Goal: Book appointment/travel/reservation

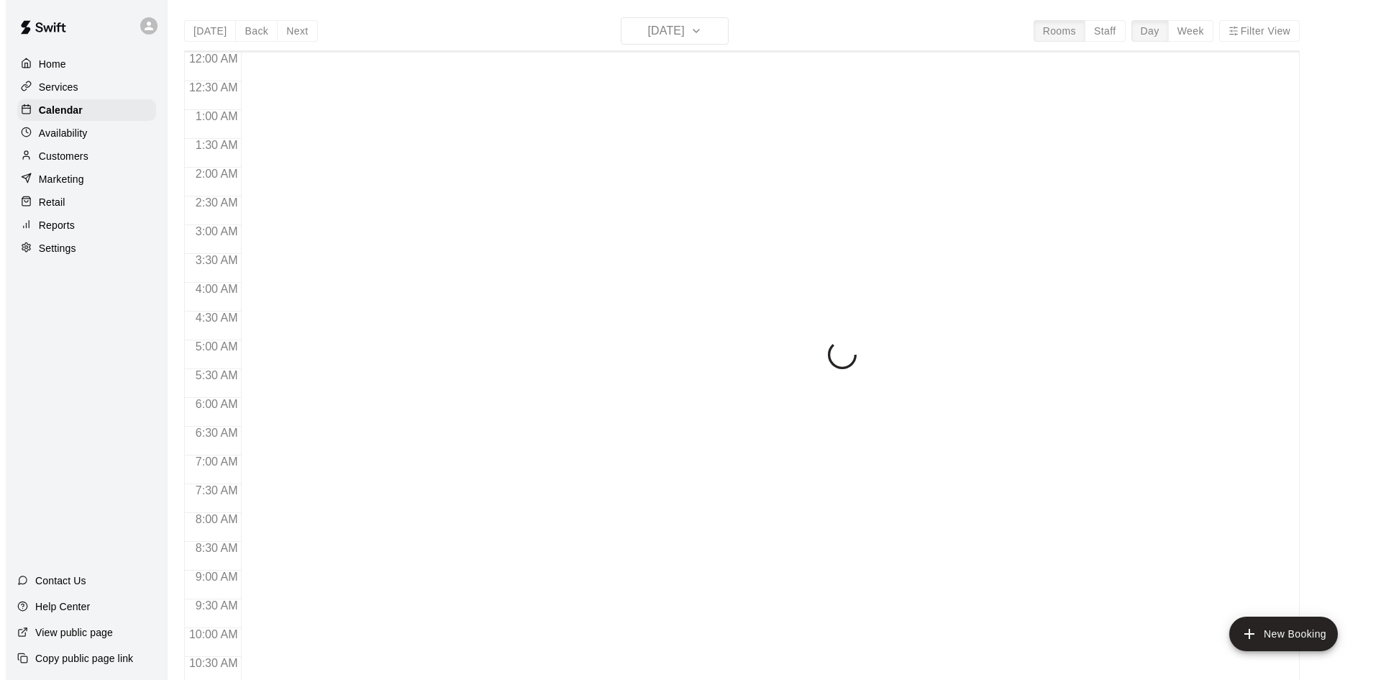
scroll to position [737, 0]
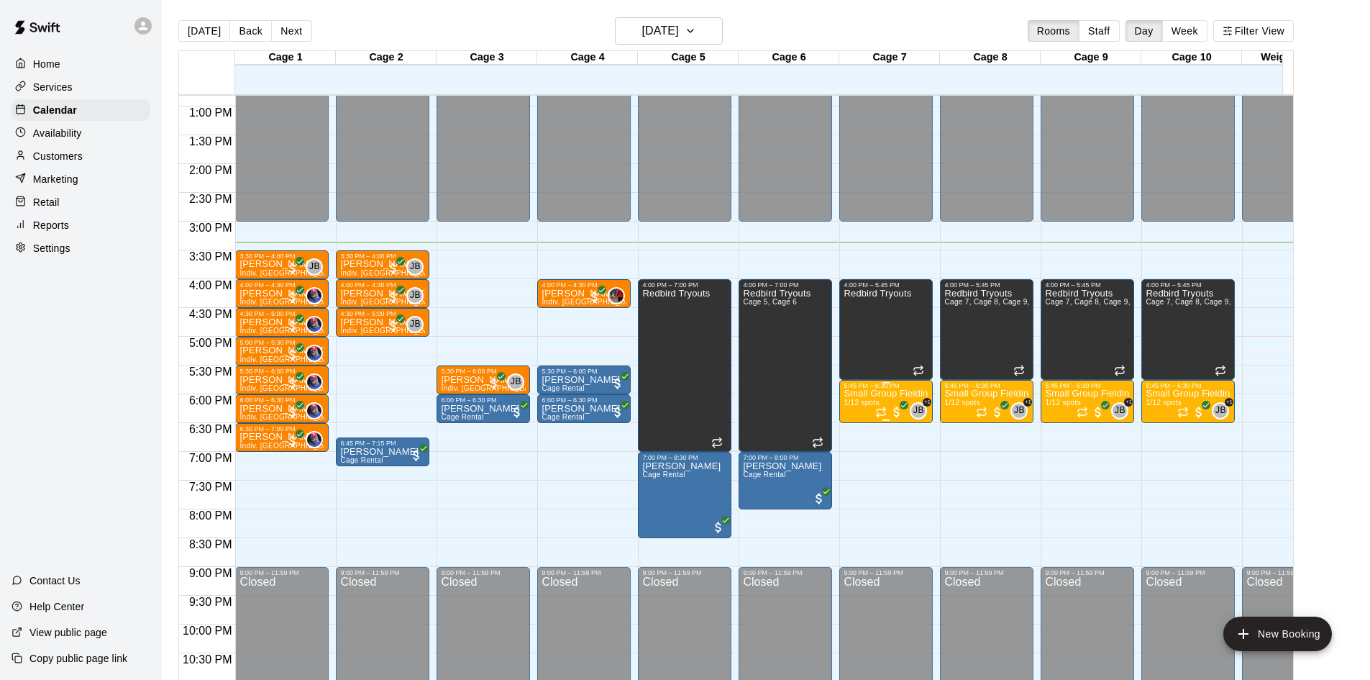
click at [906, 384] on div at bounding box center [886, 383] width 85 height 2
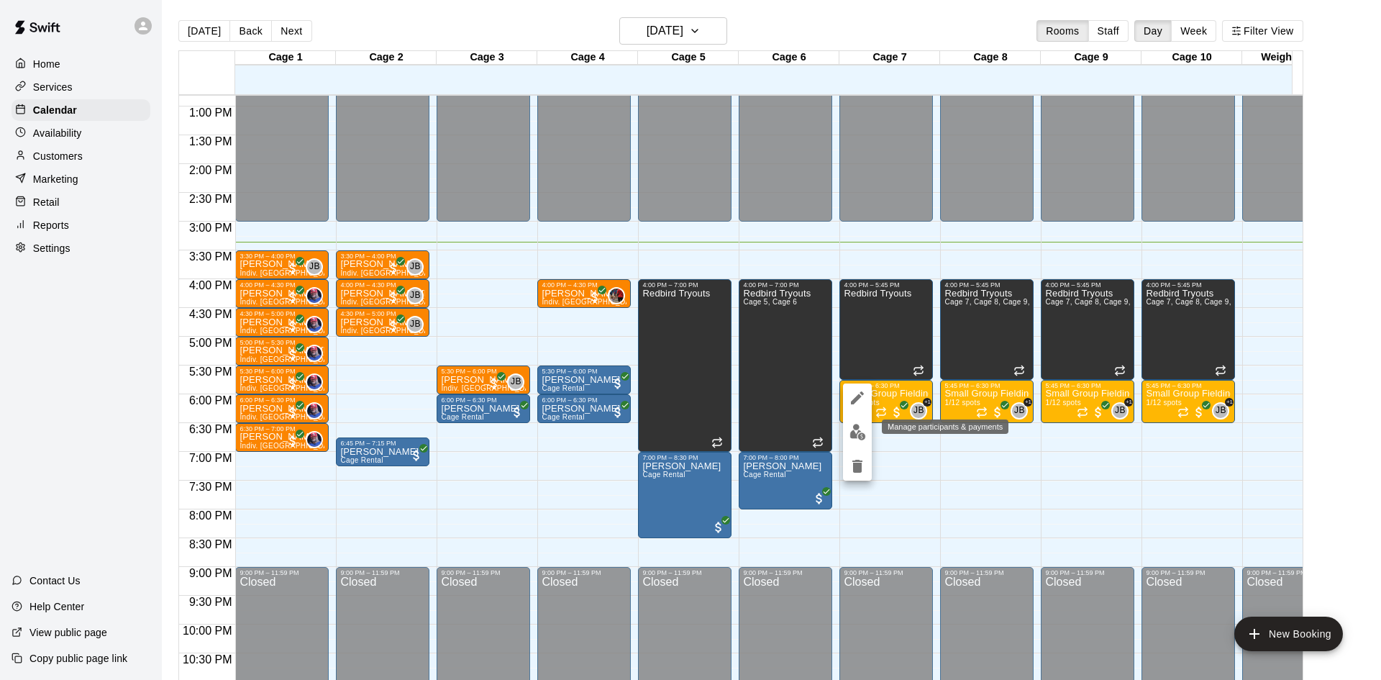
click at [856, 423] on button "edit" at bounding box center [857, 432] width 29 height 28
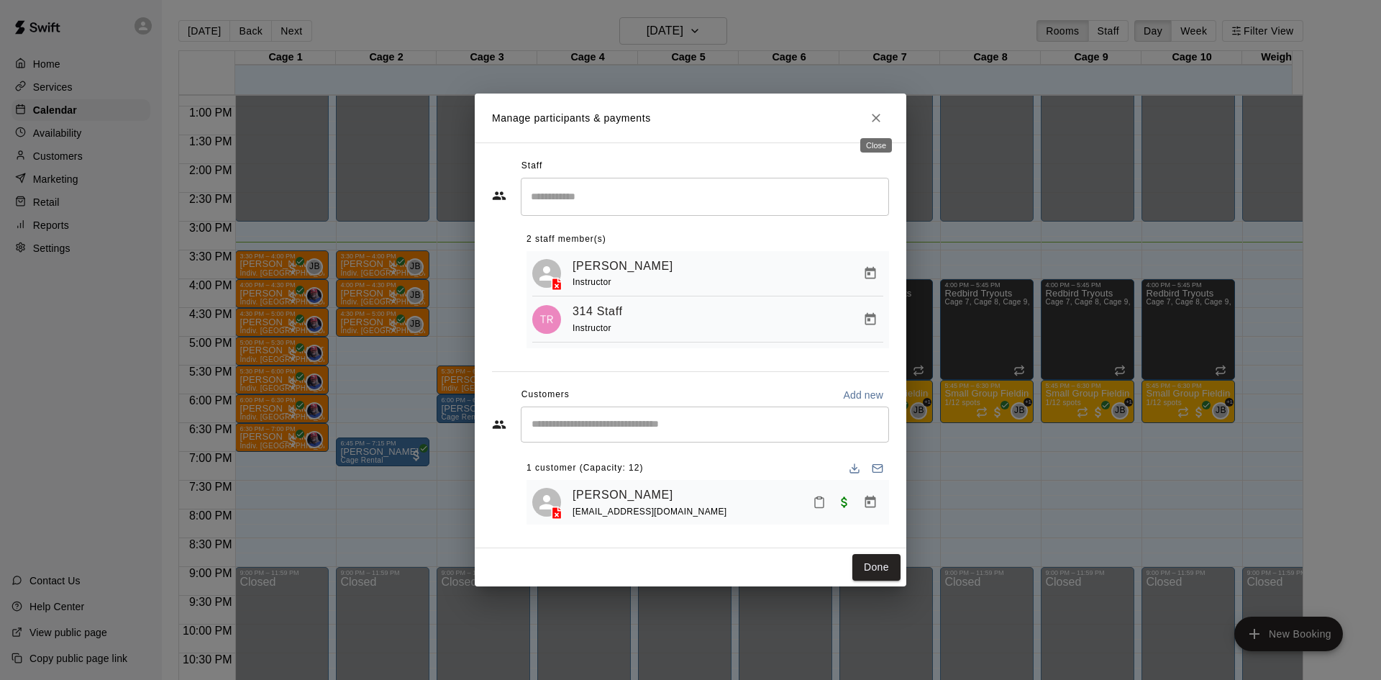
click at [882, 116] on icon "Close" at bounding box center [876, 118] width 14 height 14
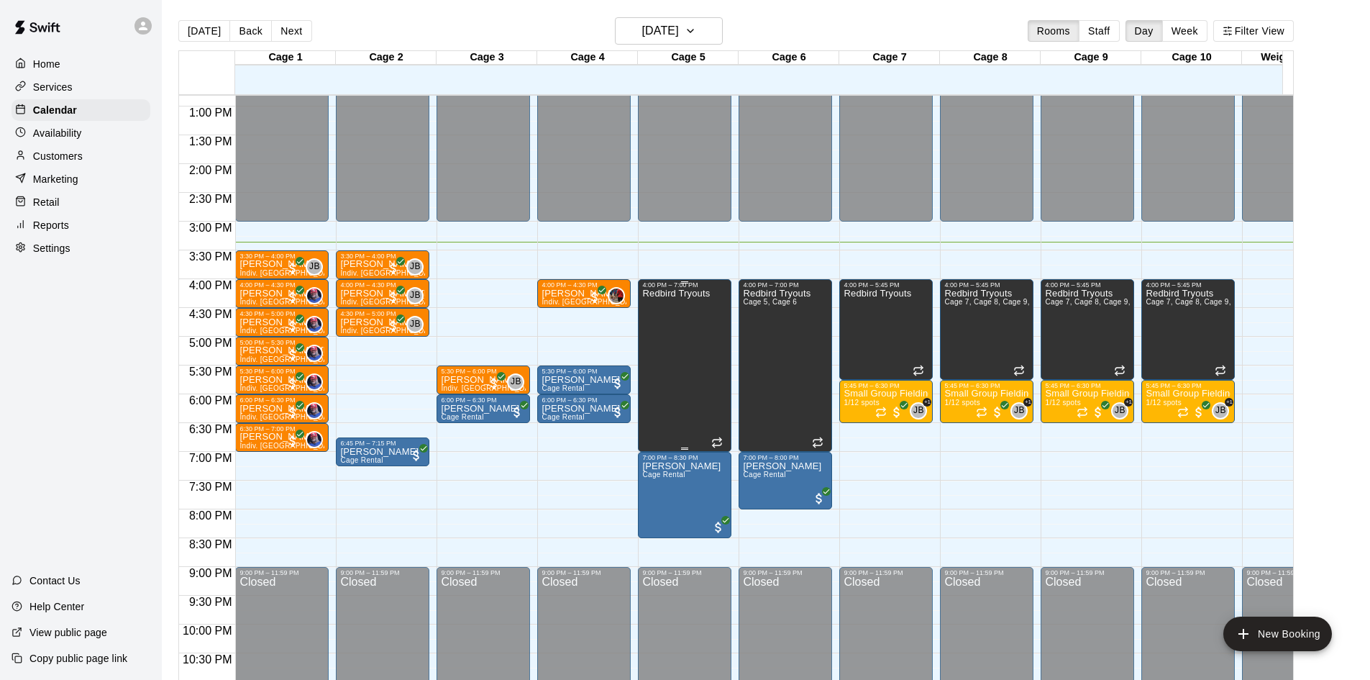
click at [664, 312] on div "Redbird Tryouts" at bounding box center [676, 628] width 68 height 680
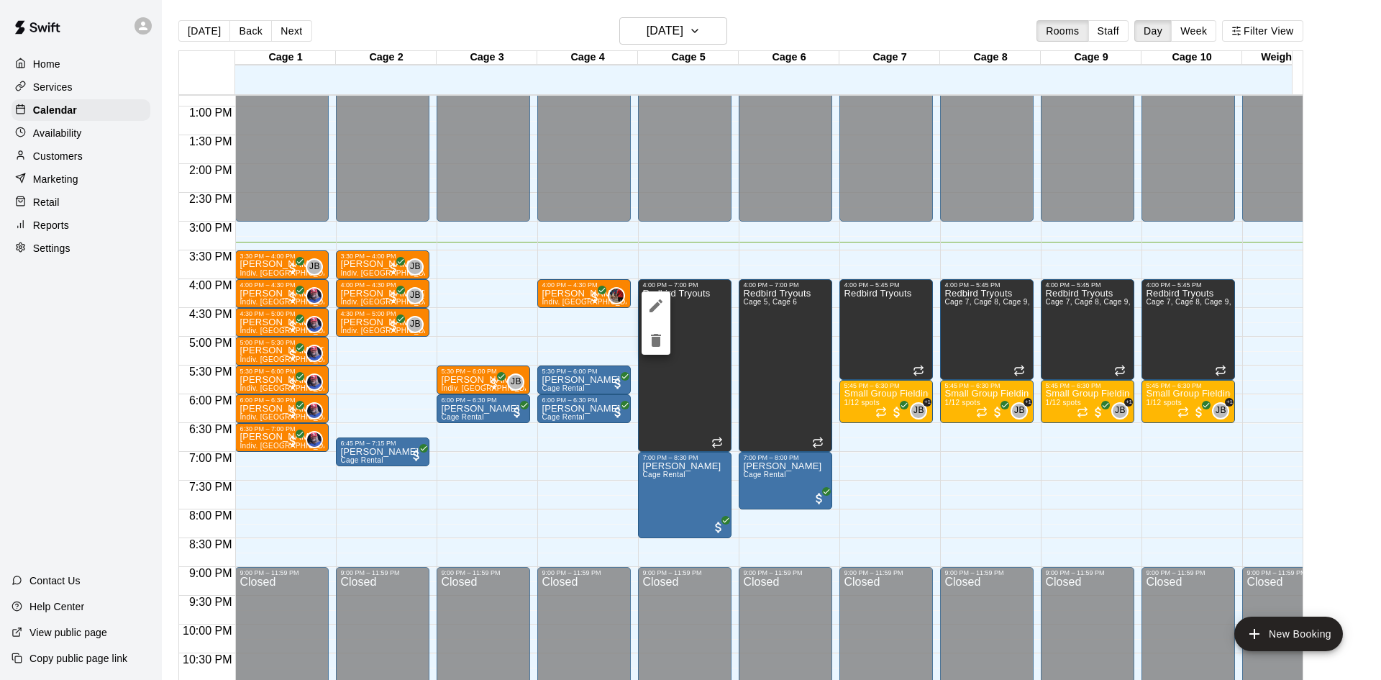
click at [433, 309] on div at bounding box center [690, 340] width 1381 height 680
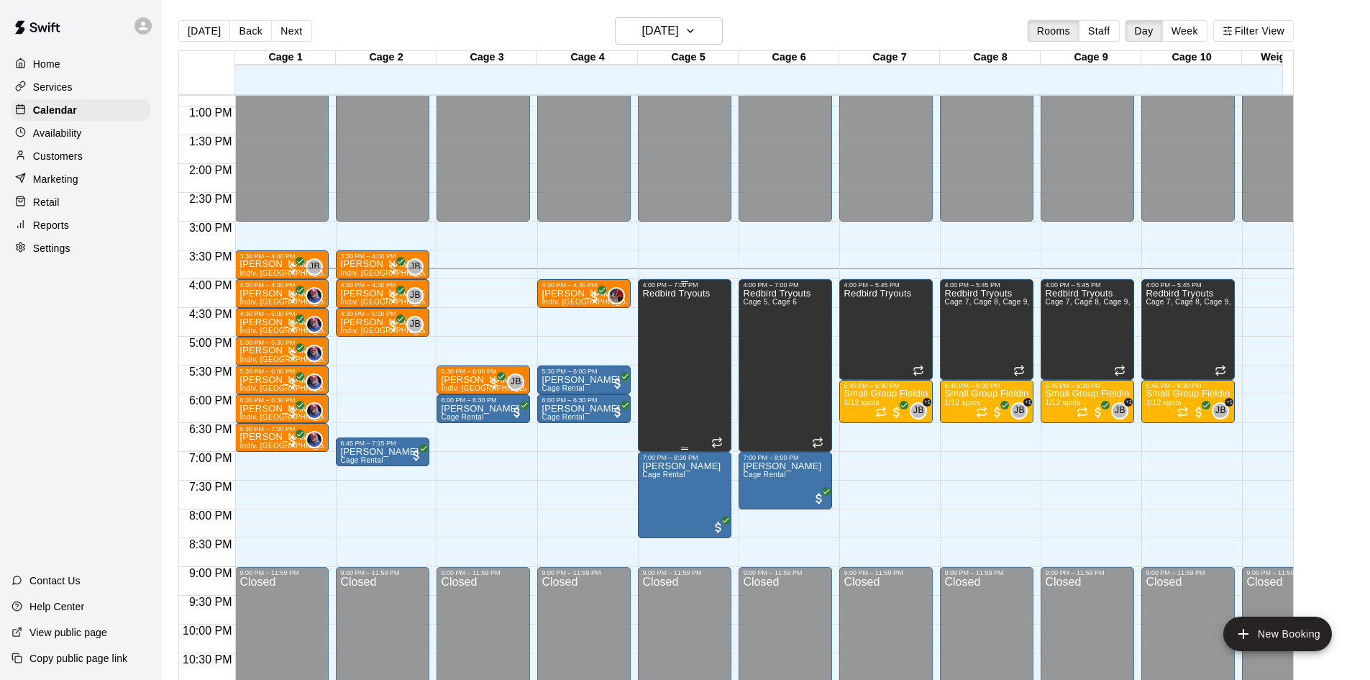
click at [705, 350] on div "Redbird Tryouts" at bounding box center [676, 628] width 68 height 680
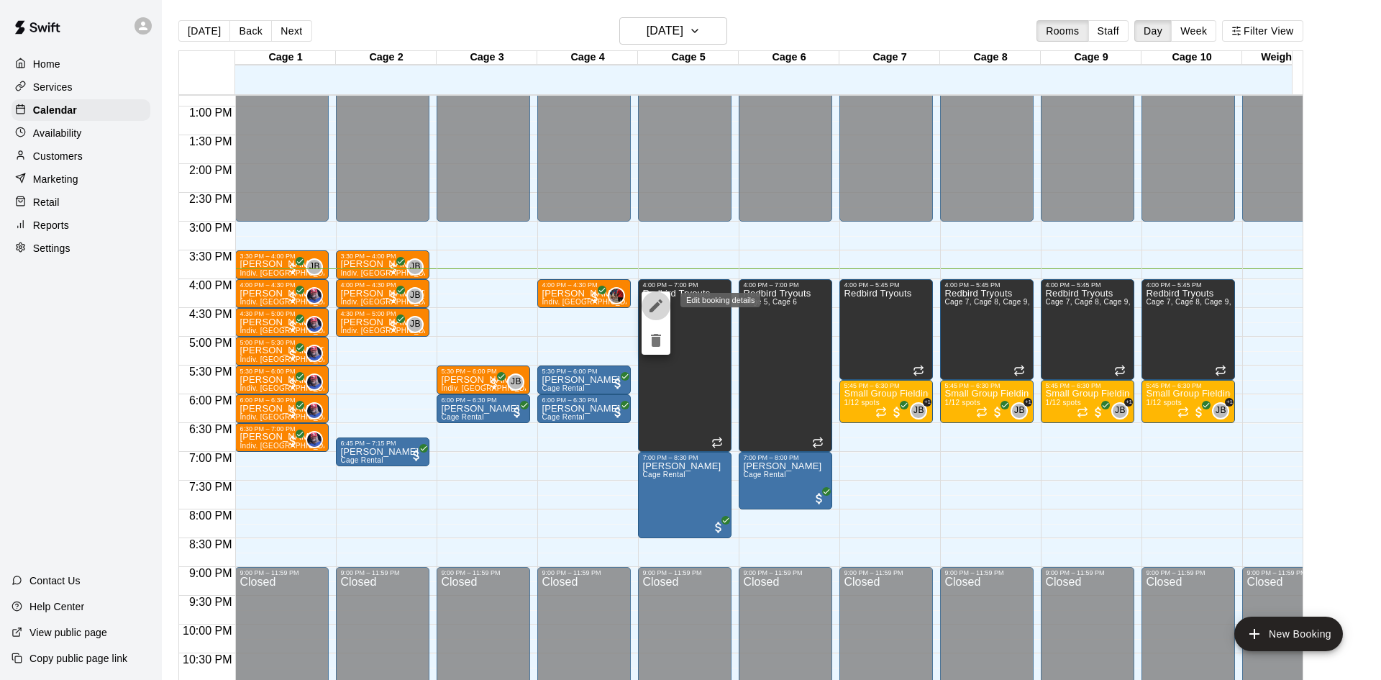
click at [661, 303] on icon "edit" at bounding box center [655, 305] width 13 height 13
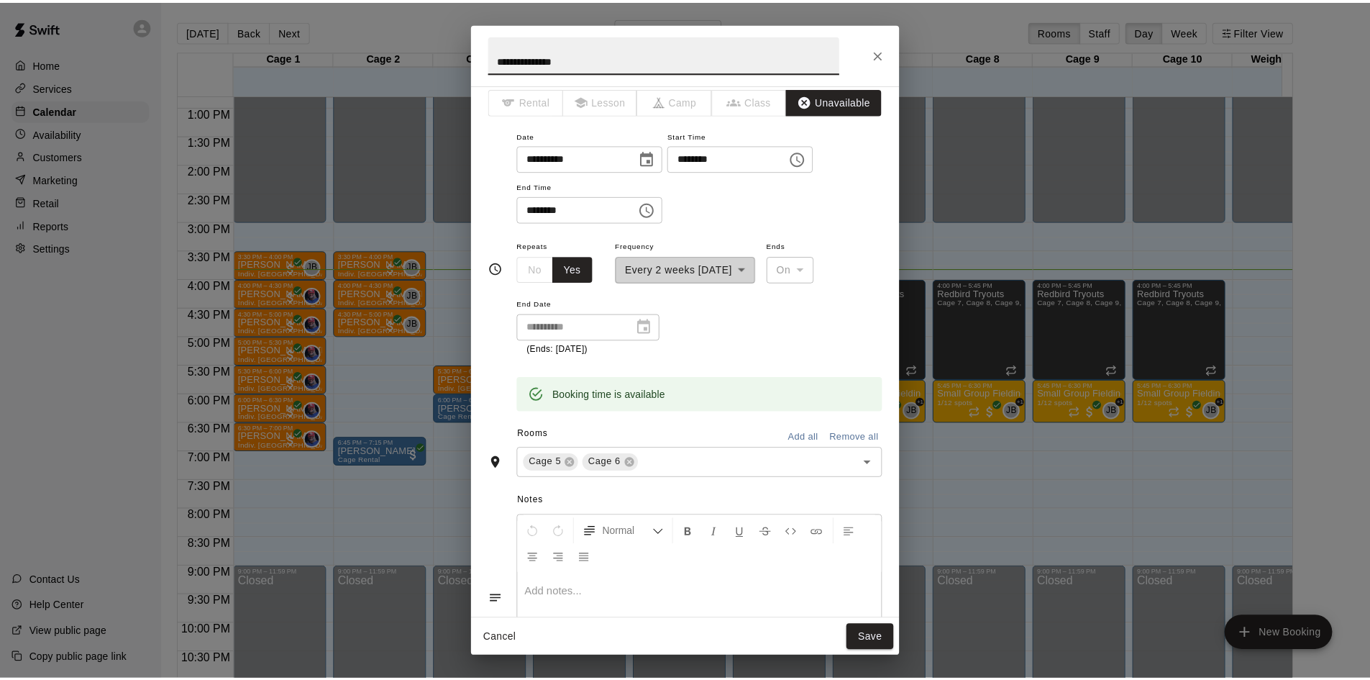
scroll to position [0, 0]
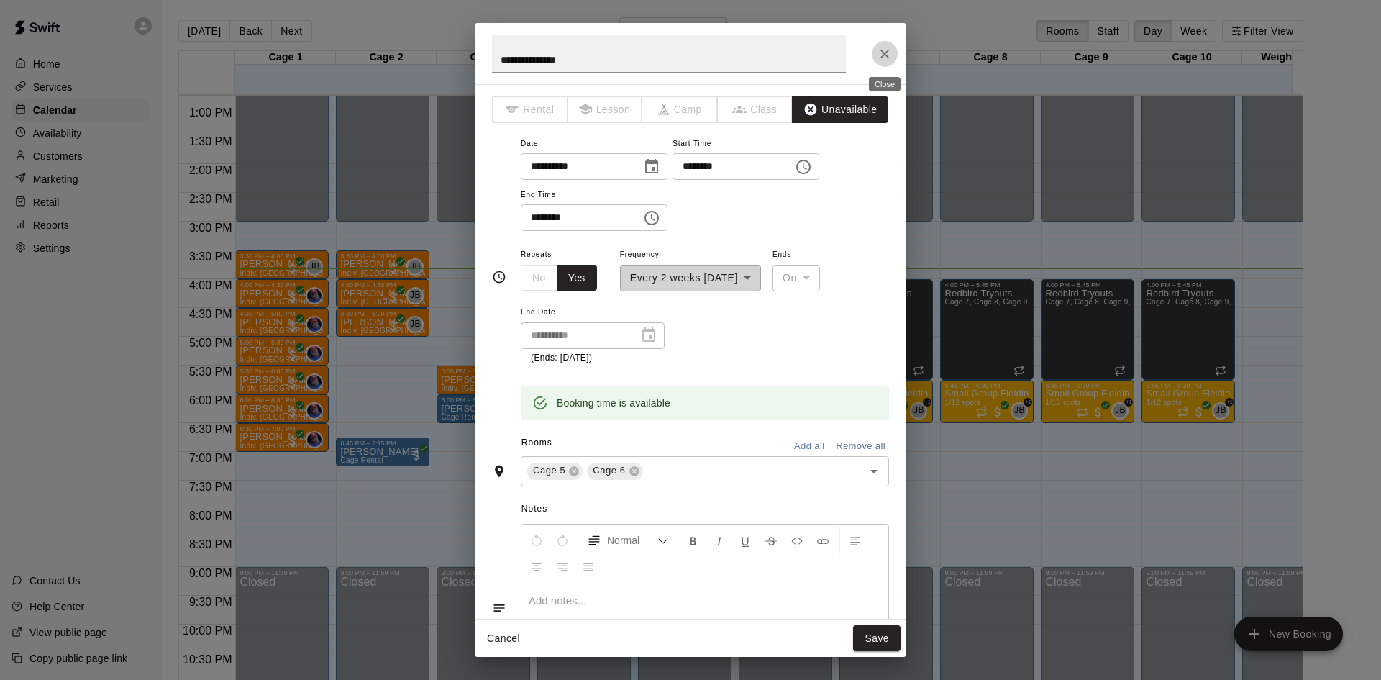
click at [885, 55] on icon "Close" at bounding box center [884, 54] width 14 height 14
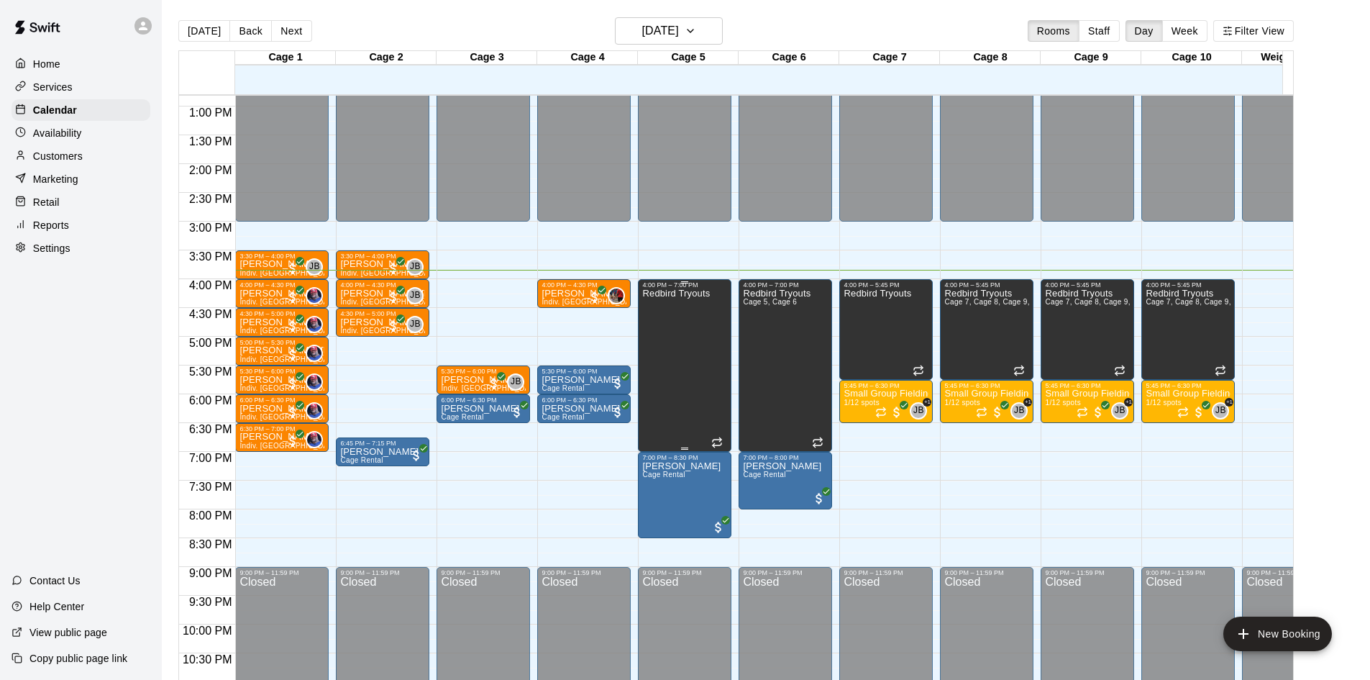
click at [680, 368] on div "Redbird Tryouts" at bounding box center [676, 628] width 68 height 680
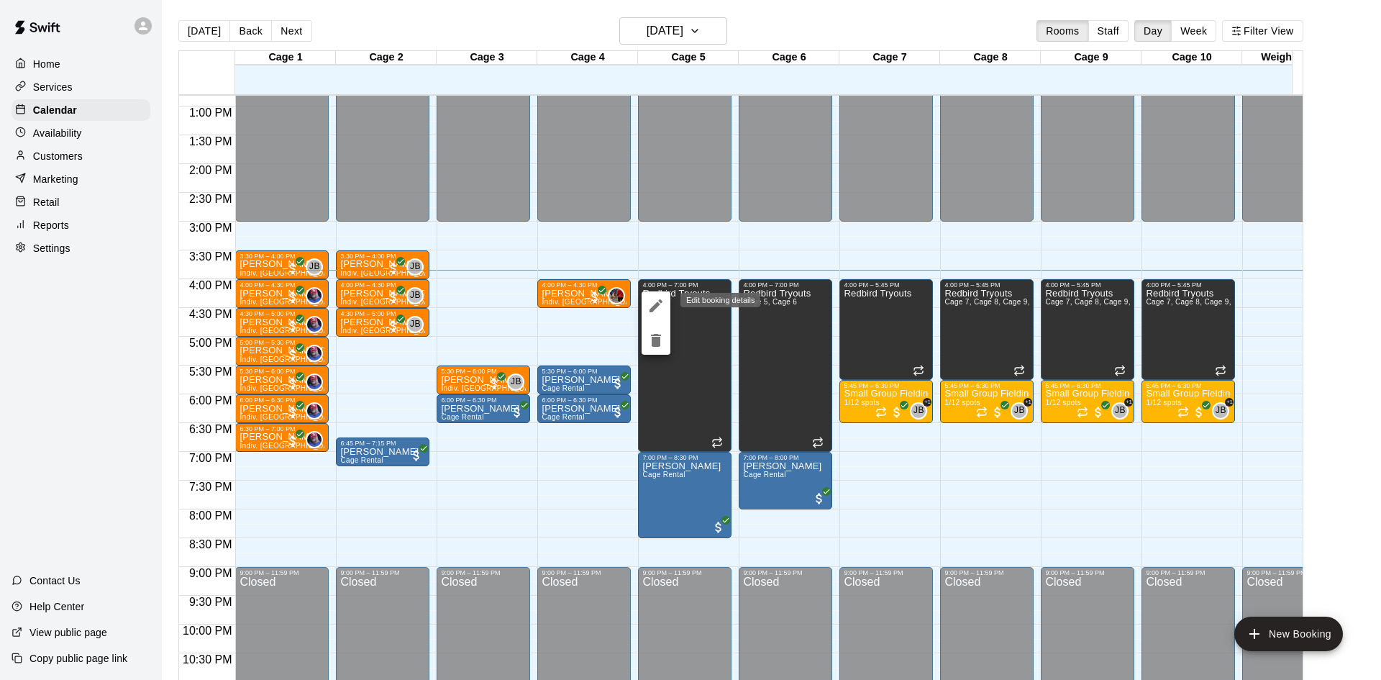
click at [652, 301] on icon "edit" at bounding box center [655, 305] width 17 height 17
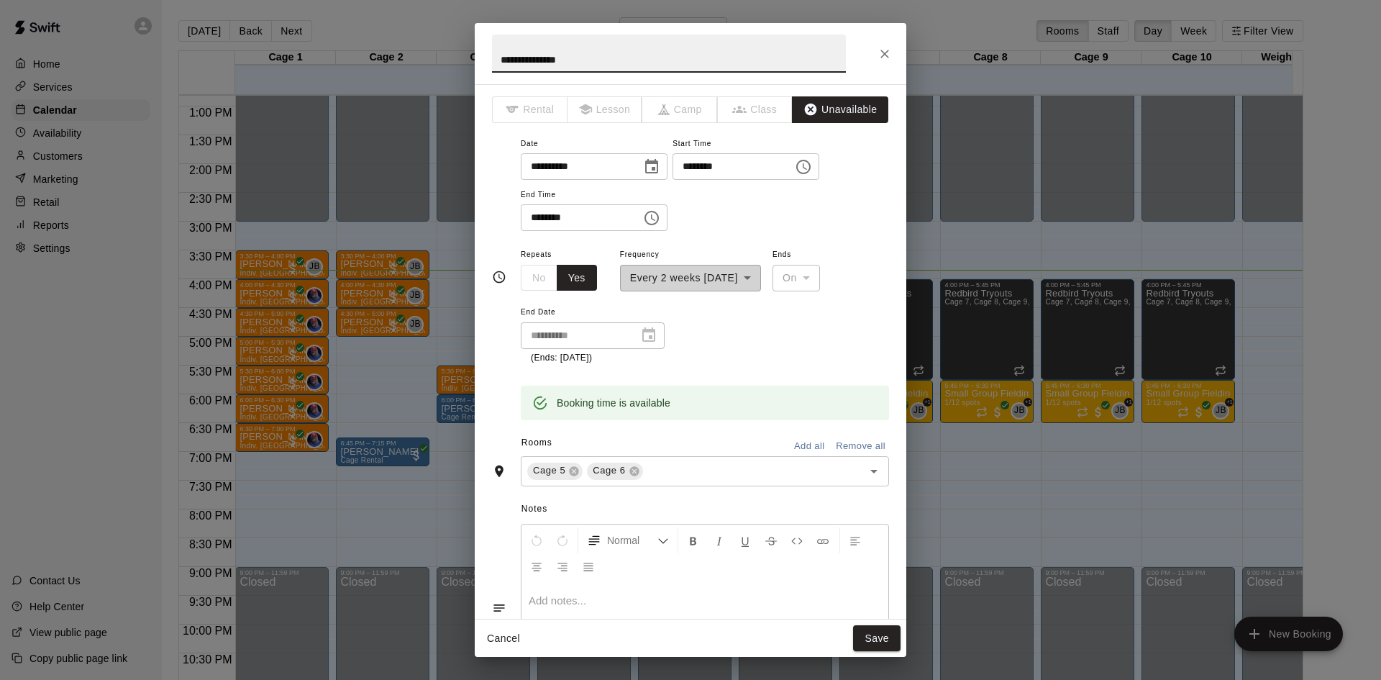
click at [887, 59] on icon "Close" at bounding box center [884, 54] width 14 height 14
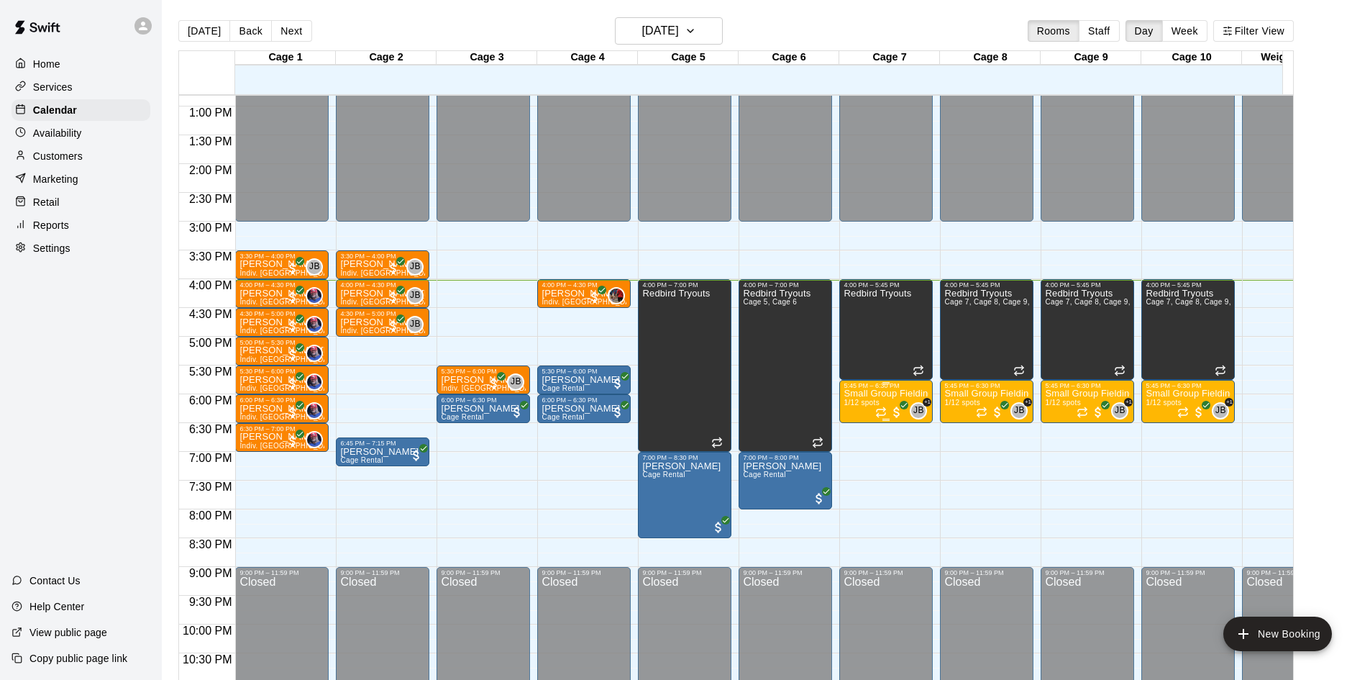
click at [862, 393] on p "Small Group Fielding (7u-8u) | [DATE] (Session 1)" at bounding box center [886, 393] width 85 height 0
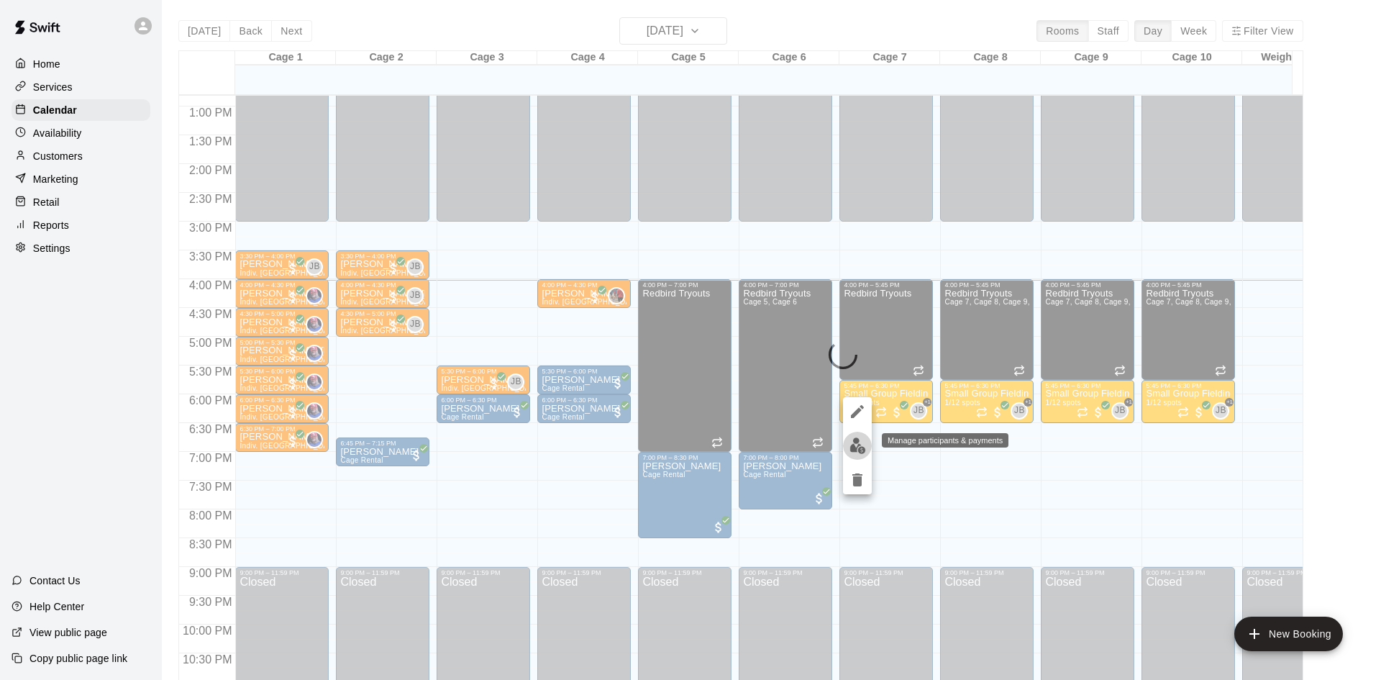
click at [849, 444] on img "edit" at bounding box center [857, 445] width 17 height 17
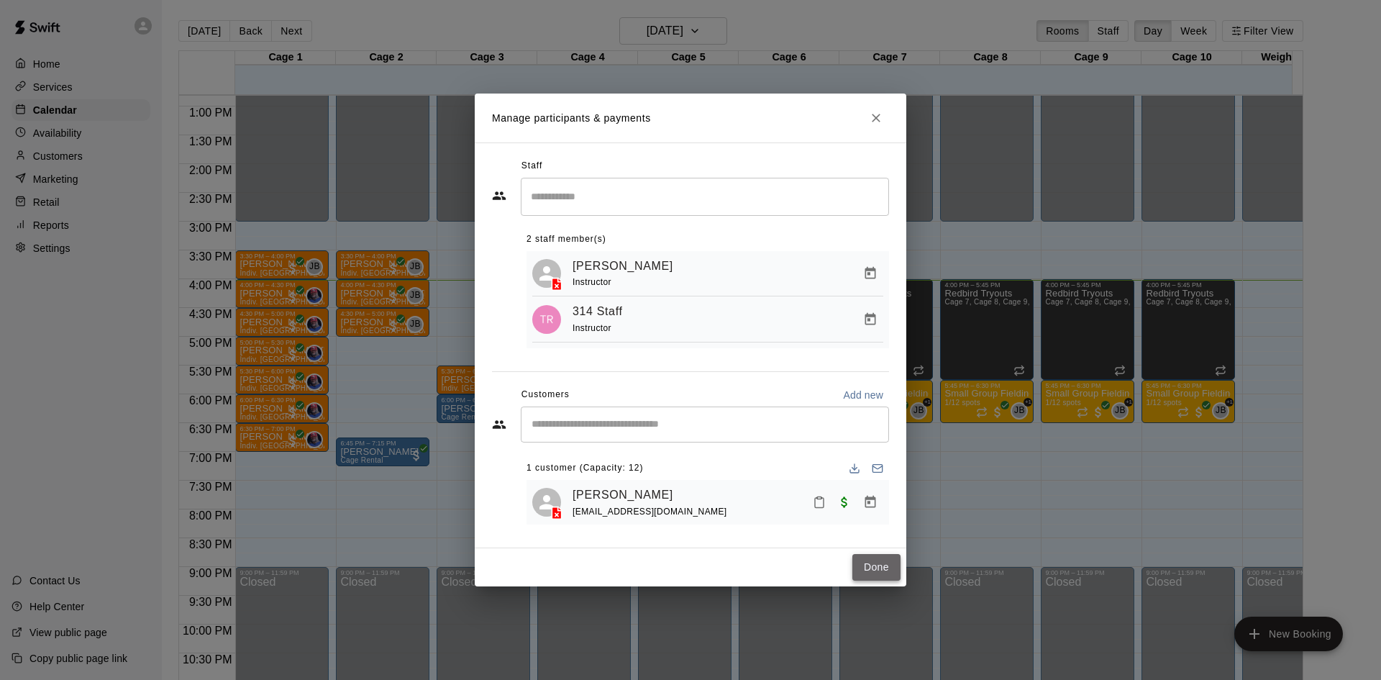
click at [866, 562] on button "Done" at bounding box center [876, 567] width 48 height 27
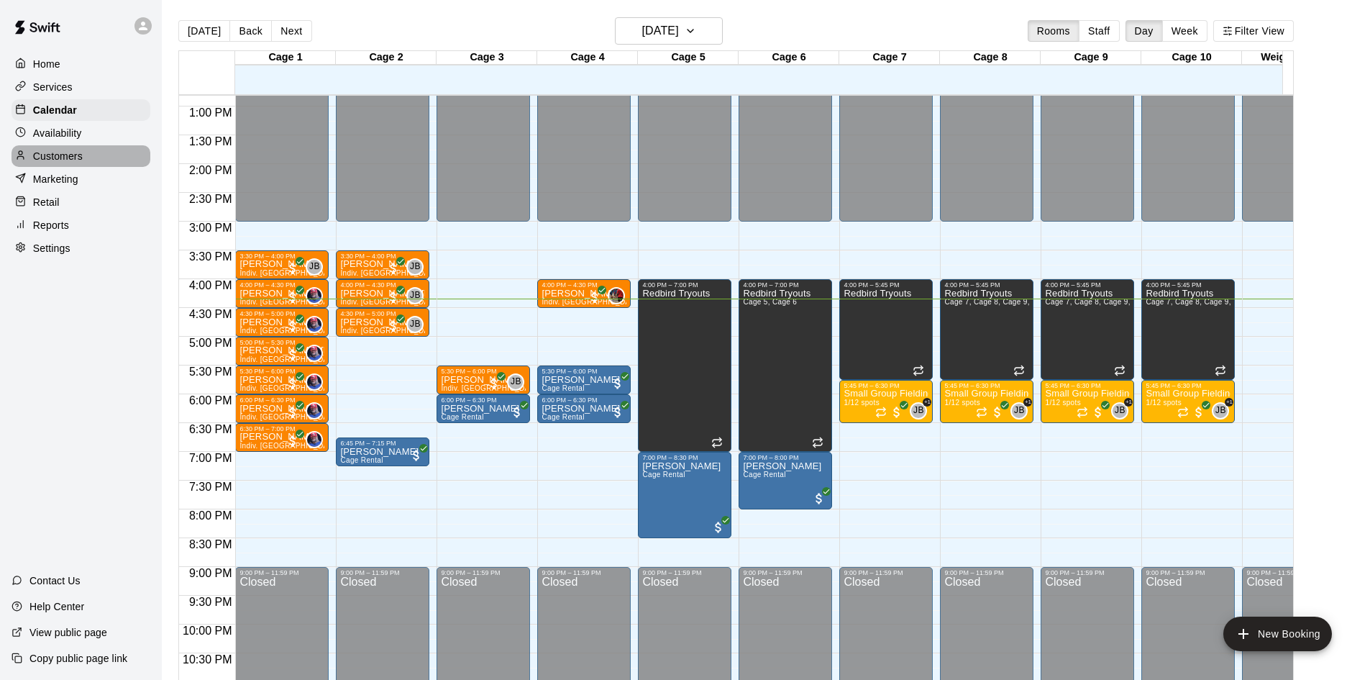
click at [52, 162] on p "Customers" at bounding box center [58, 156] width 50 height 14
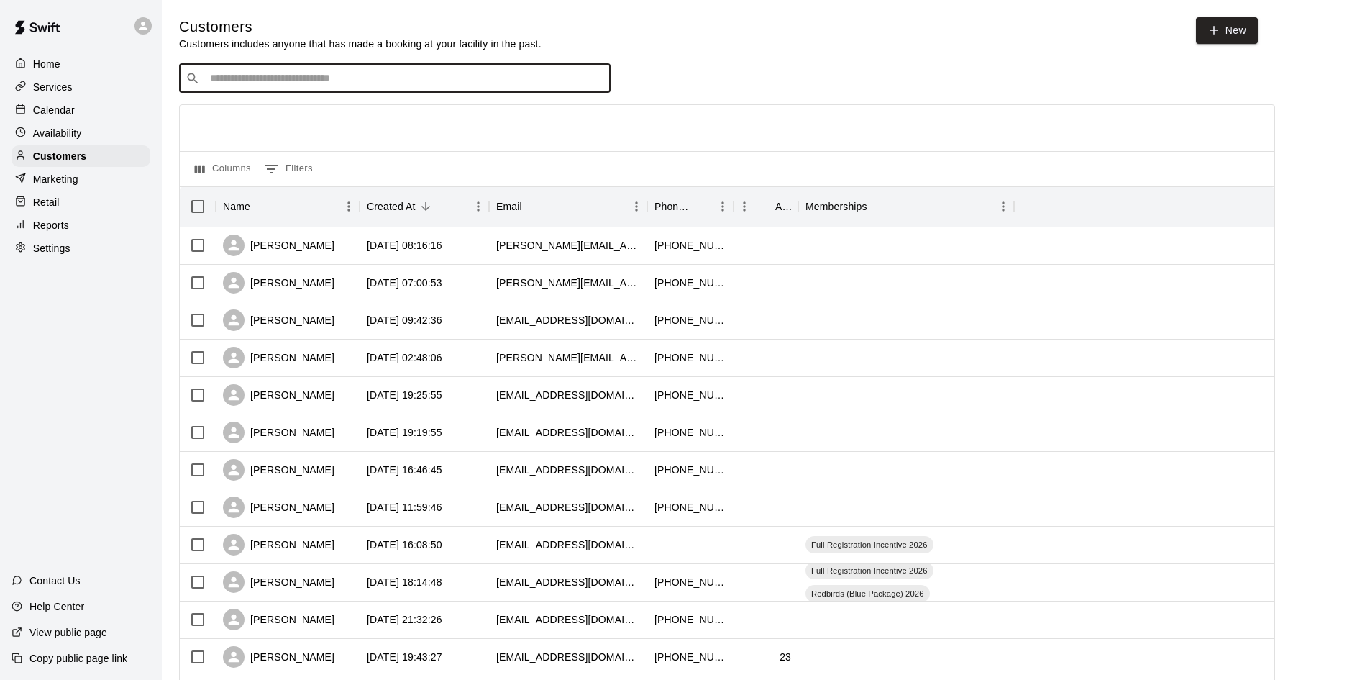
click at [318, 73] on input "Search customers by name or email" at bounding box center [405, 78] width 398 height 14
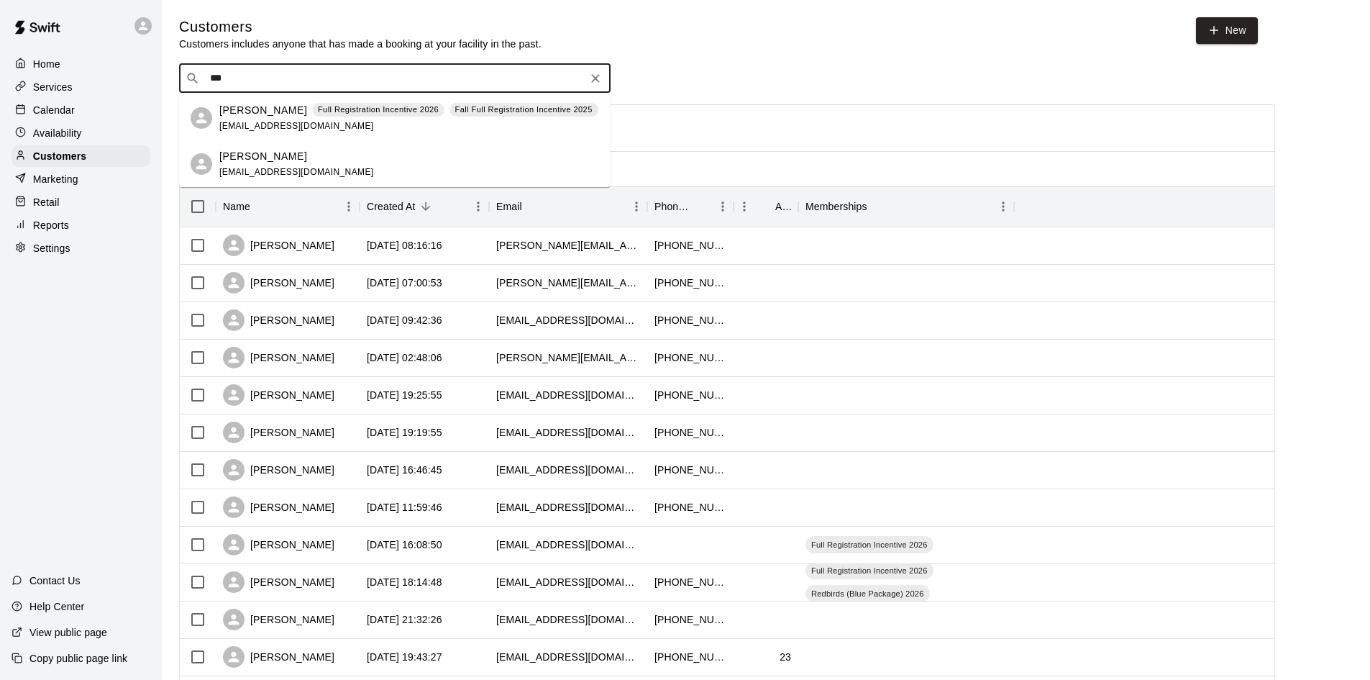
type input "****"
click at [512, 122] on div "[PERSON_NAME] Full Registration Incentive 2026 Fall Full Registration Incentive…" at bounding box center [408, 118] width 379 height 31
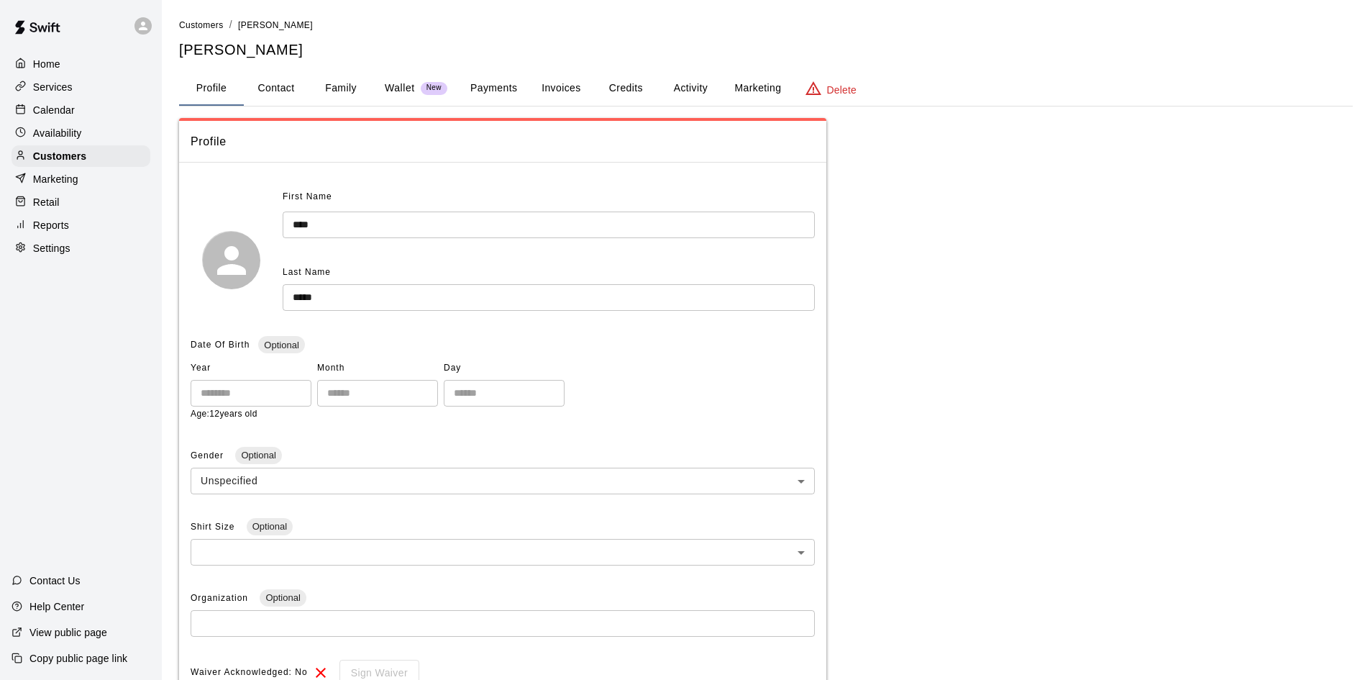
click at [629, 96] on button "Credits" at bounding box center [625, 88] width 65 height 35
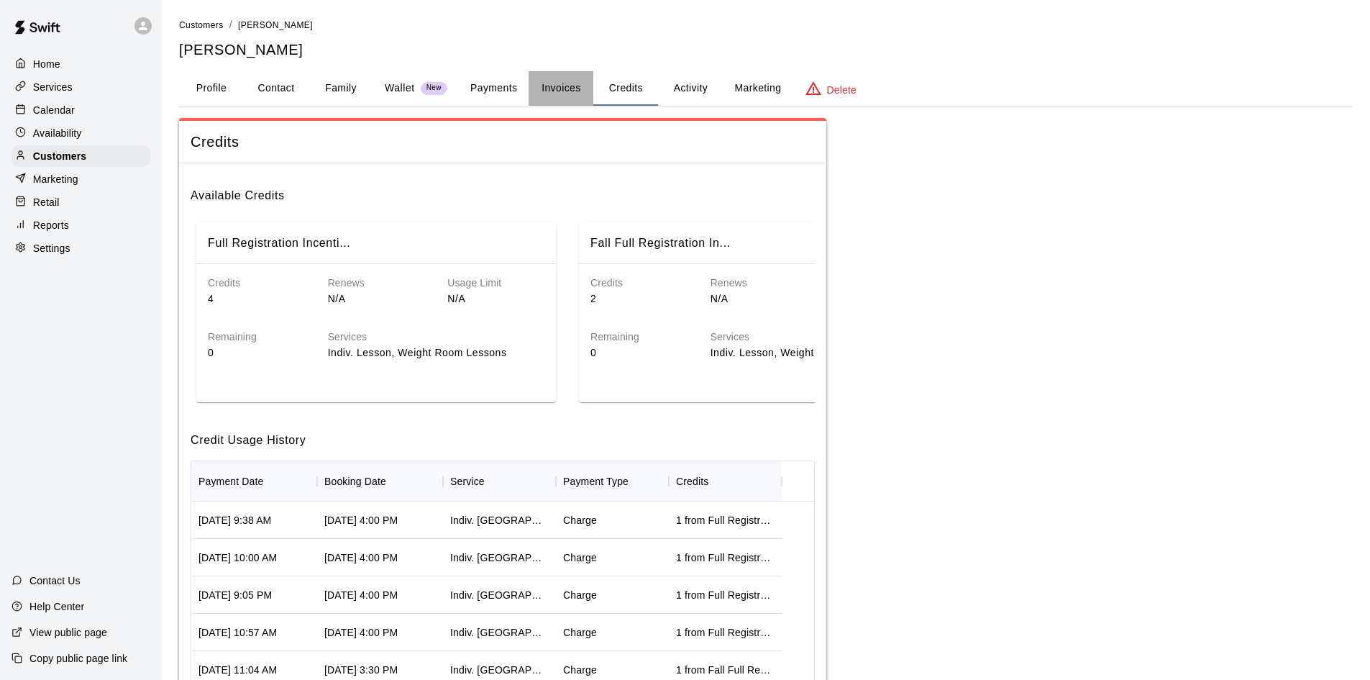
click at [554, 85] on button "Invoices" at bounding box center [561, 88] width 65 height 35
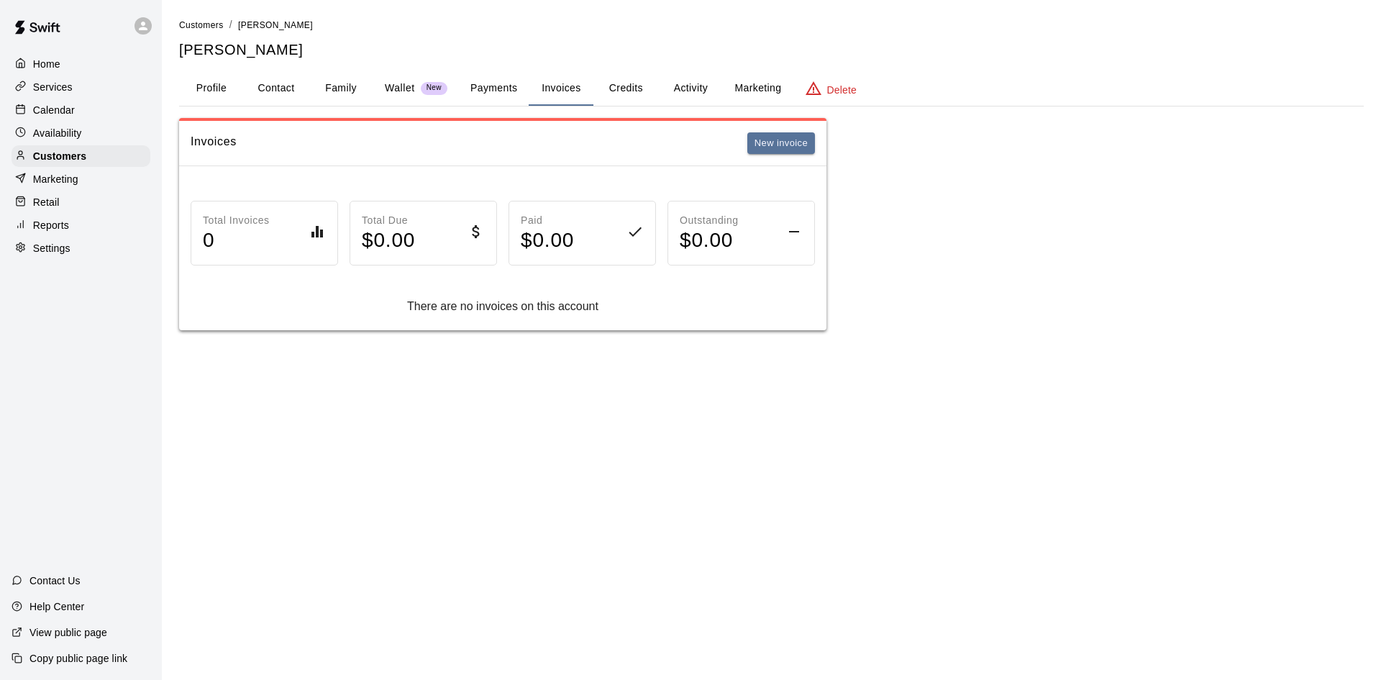
click at [488, 93] on button "Payments" at bounding box center [494, 88] width 70 height 35
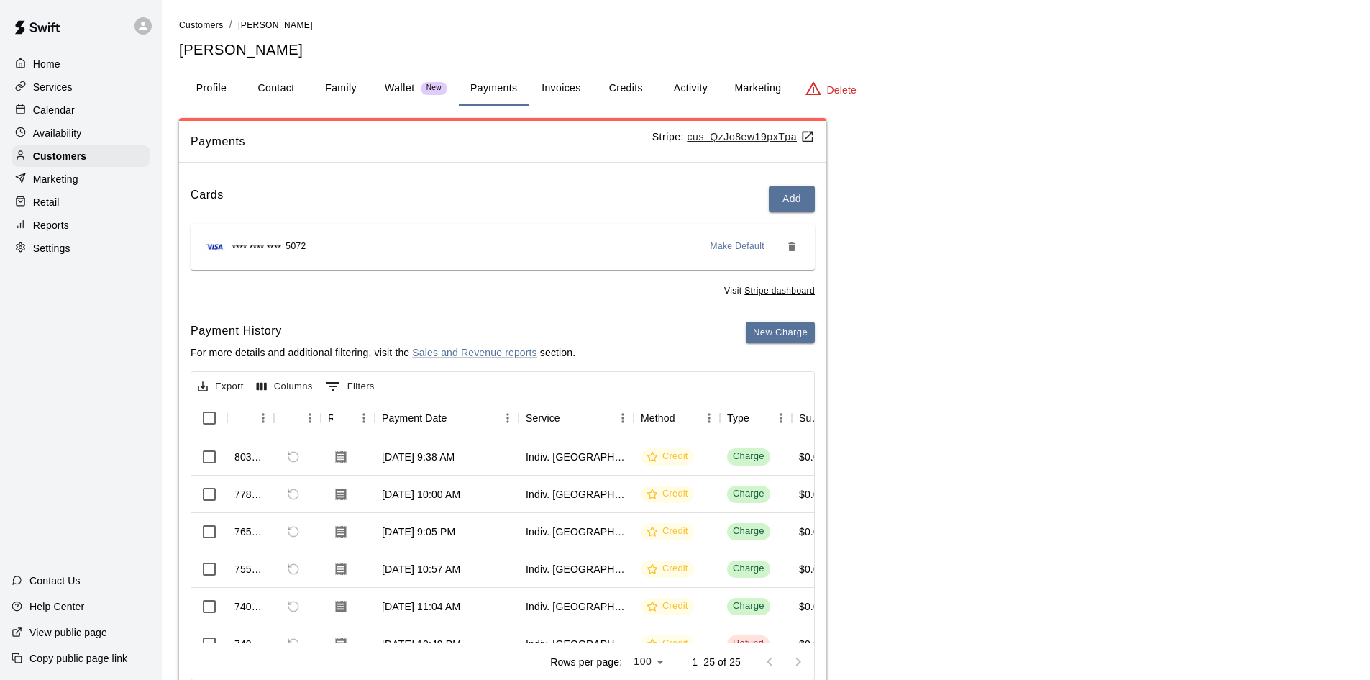
click at [386, 90] on p "Wallet" at bounding box center [400, 88] width 30 height 15
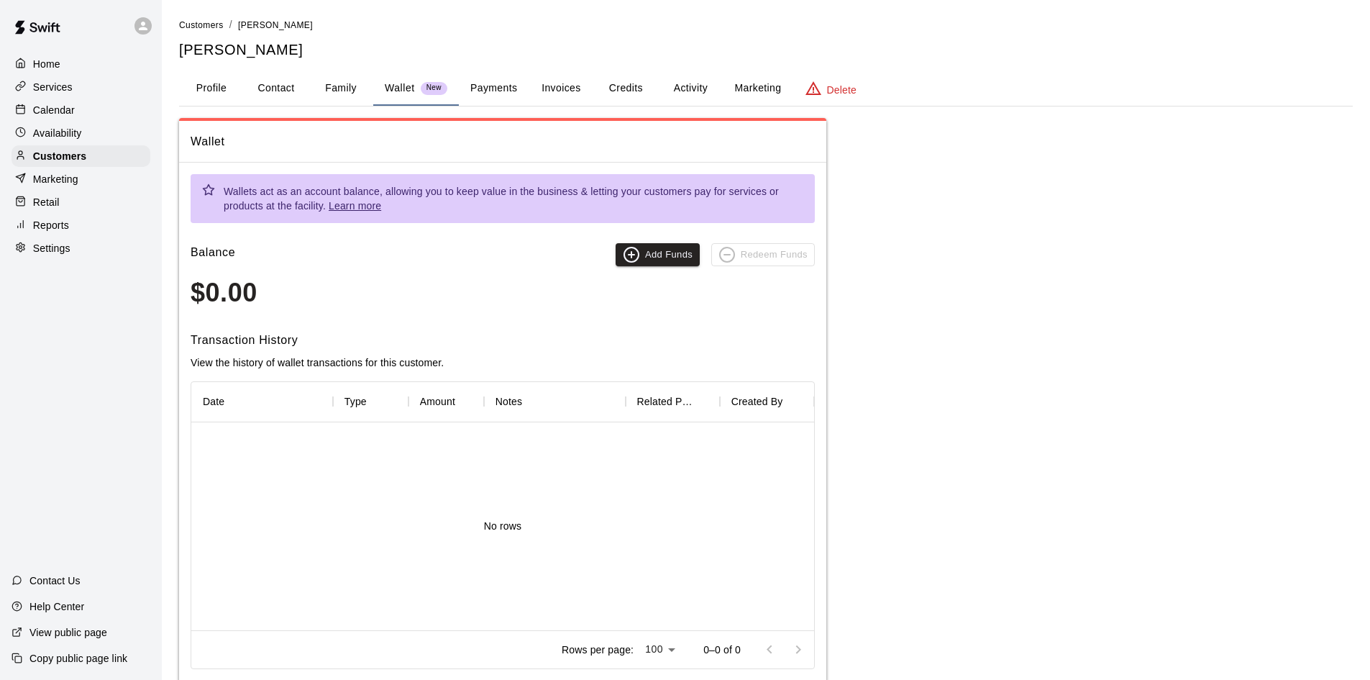
click at [349, 91] on button "Family" at bounding box center [341, 88] width 65 height 35
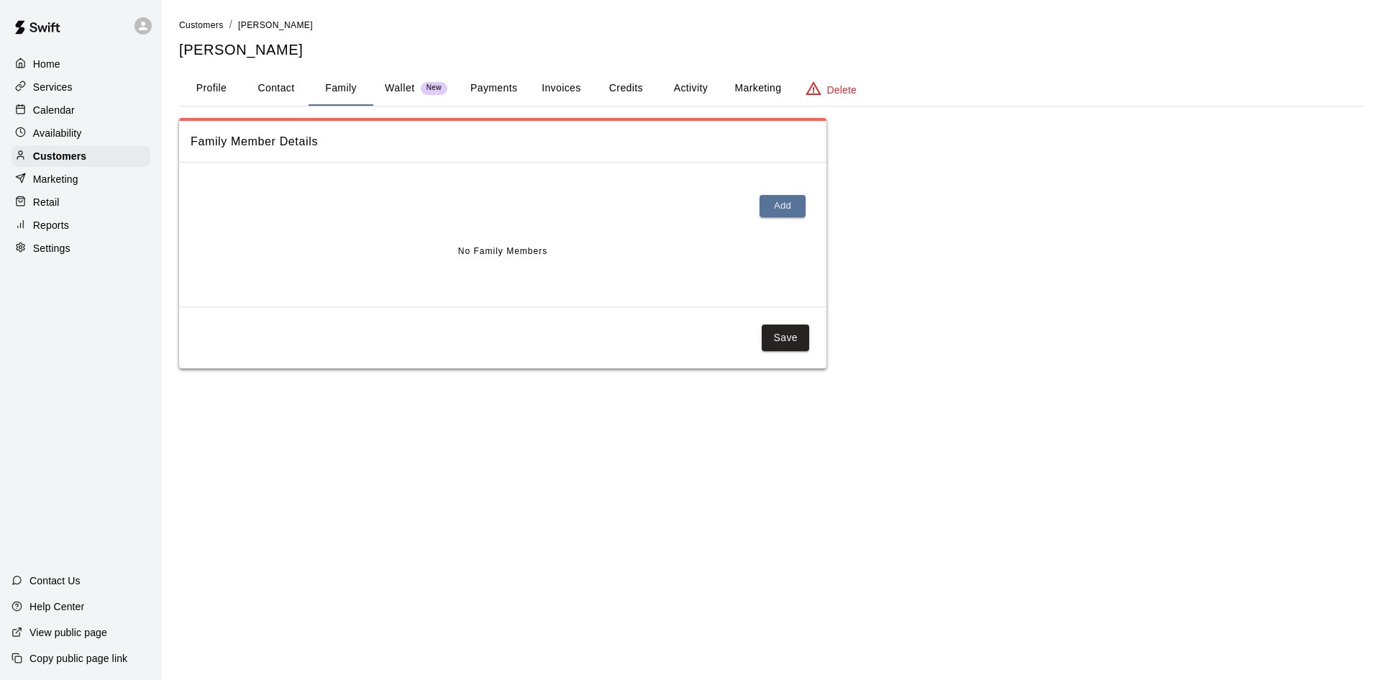
click at [285, 93] on button "Contact" at bounding box center [276, 88] width 65 height 35
select select "**"
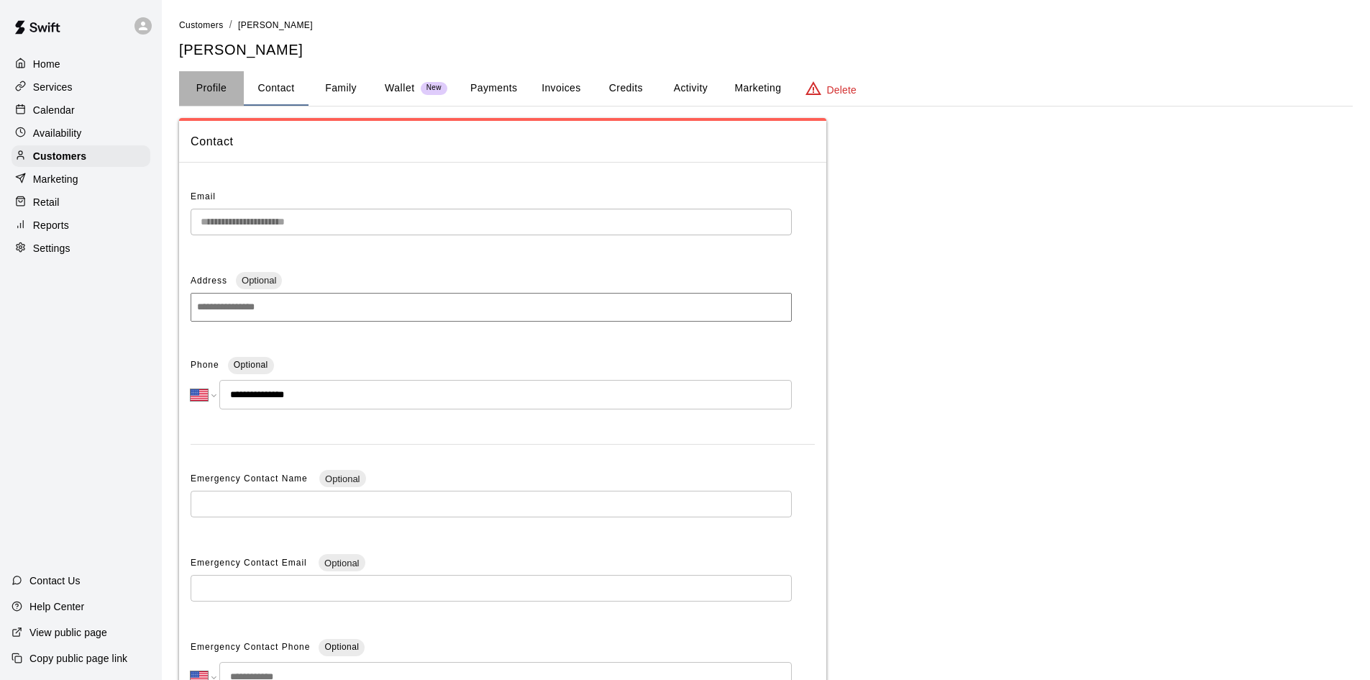
click at [201, 82] on button "Profile" at bounding box center [211, 88] width 65 height 35
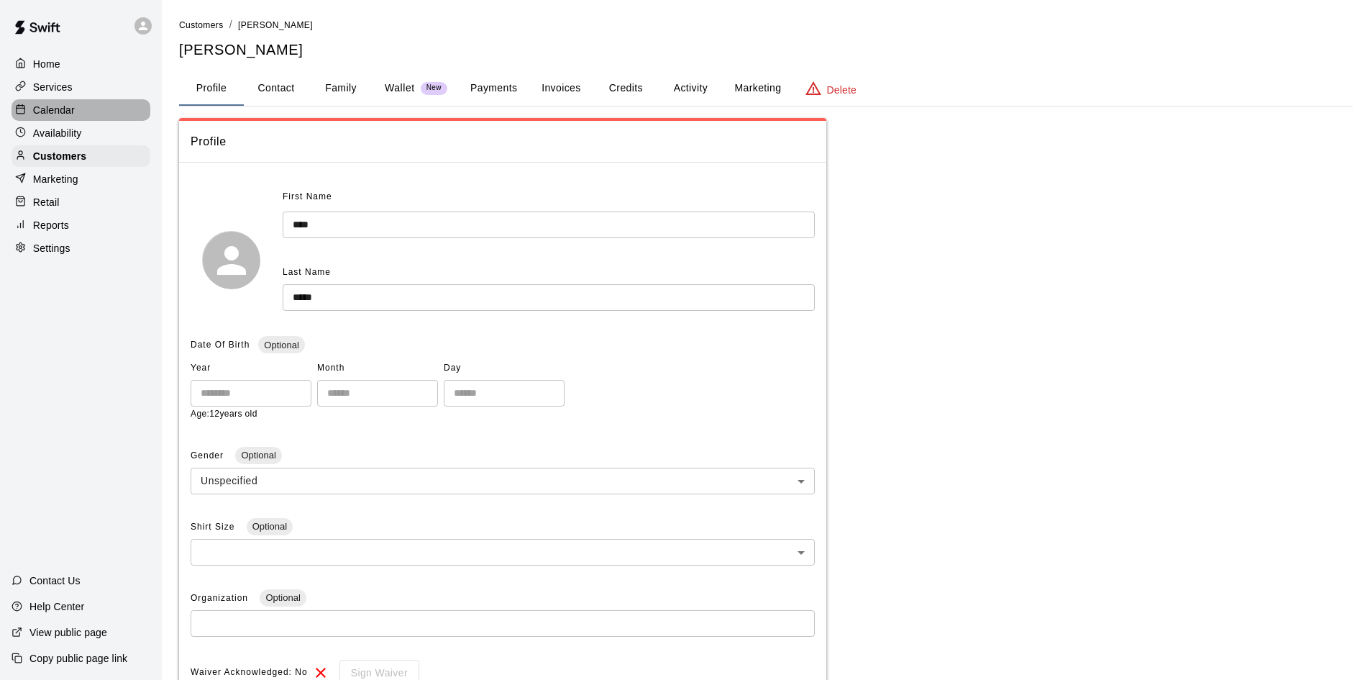
click at [69, 111] on p "Calendar" at bounding box center [54, 110] width 42 height 14
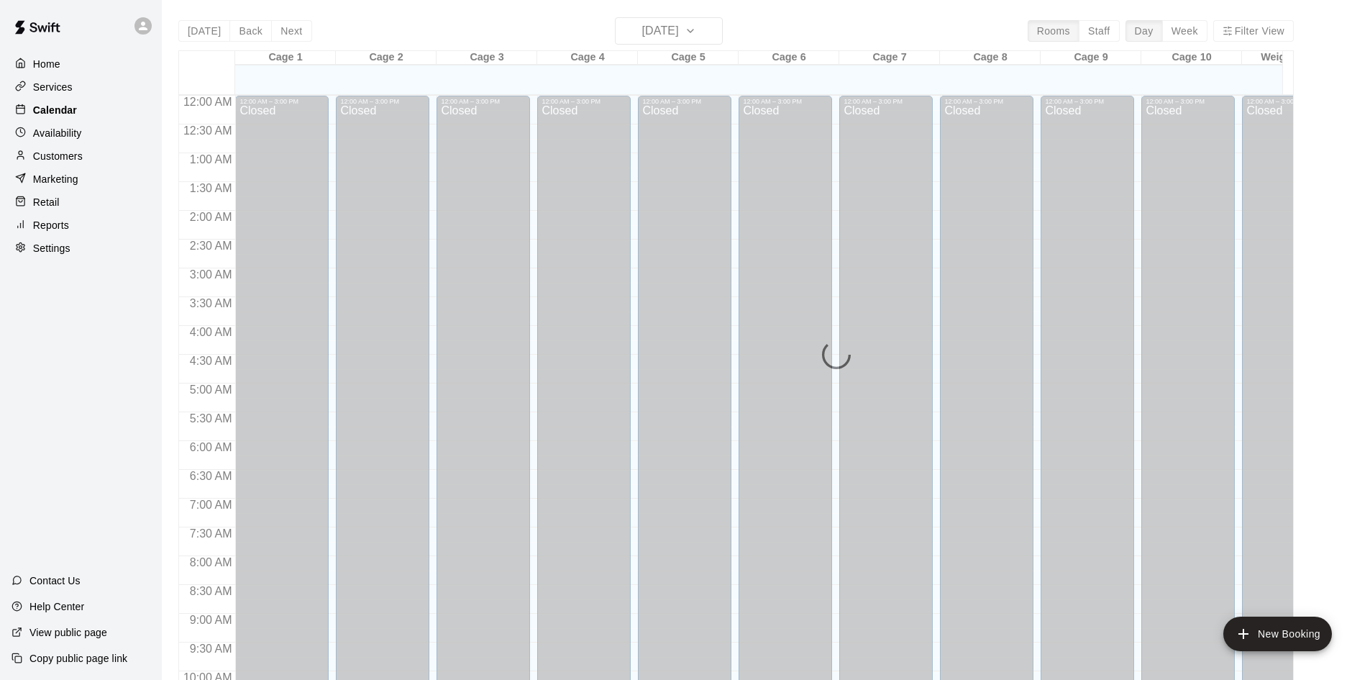
scroll to position [737, 0]
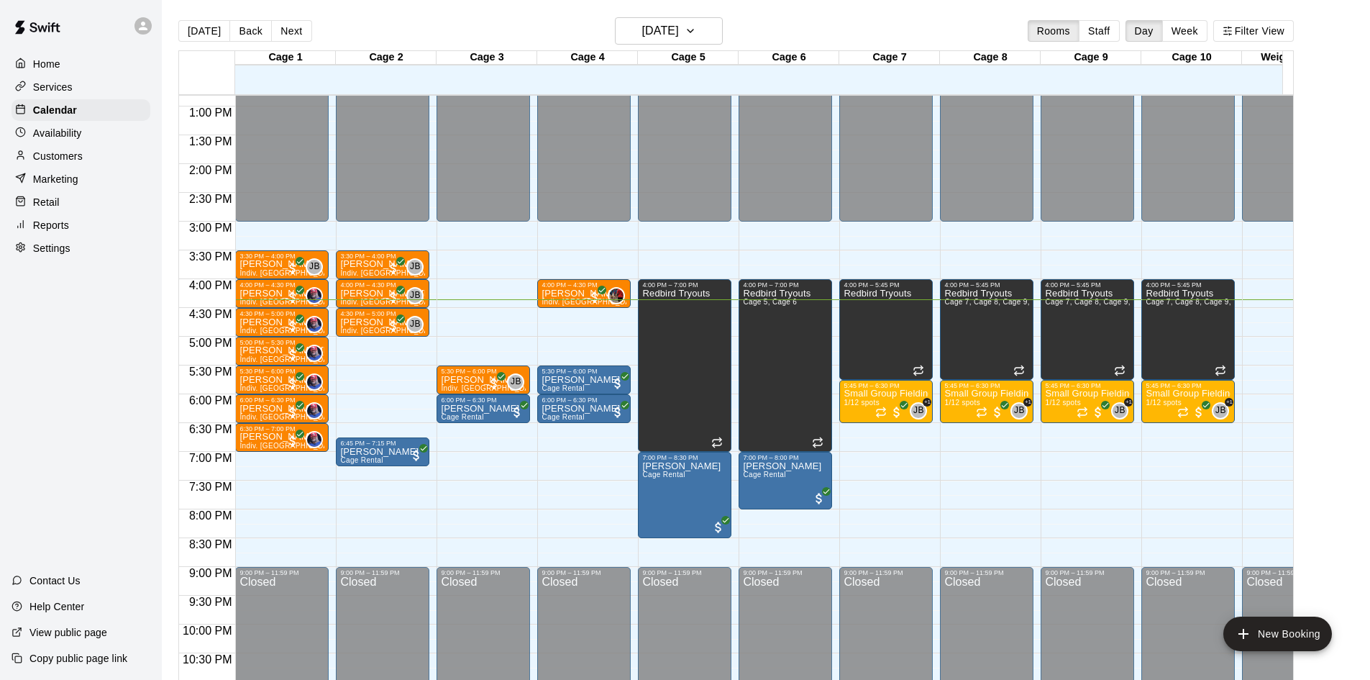
click at [411, 396] on div "12:00 AM – 3:00 PM Closed 3:30 PM – 4:00 PM [PERSON_NAME] Indiv. Lesson JB 0 4:…" at bounding box center [382, 49] width 93 height 1381
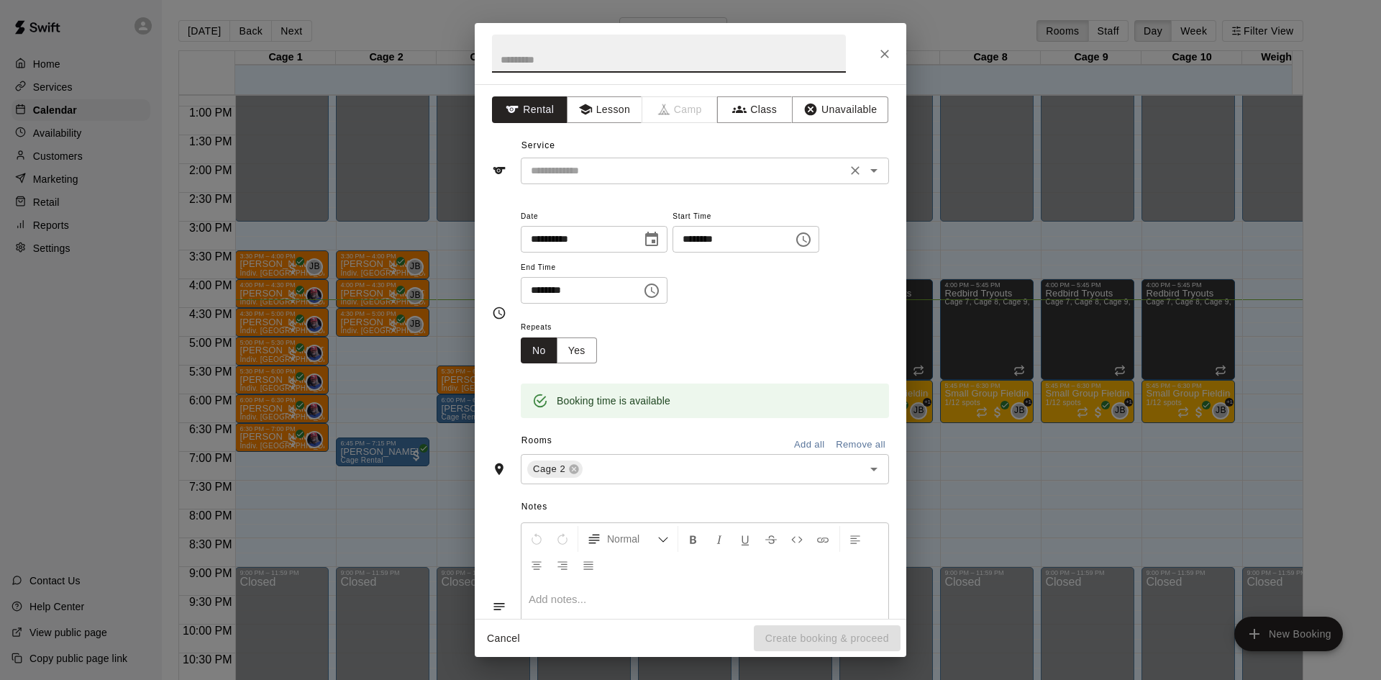
click at [736, 163] on input "text" at bounding box center [683, 171] width 317 height 18
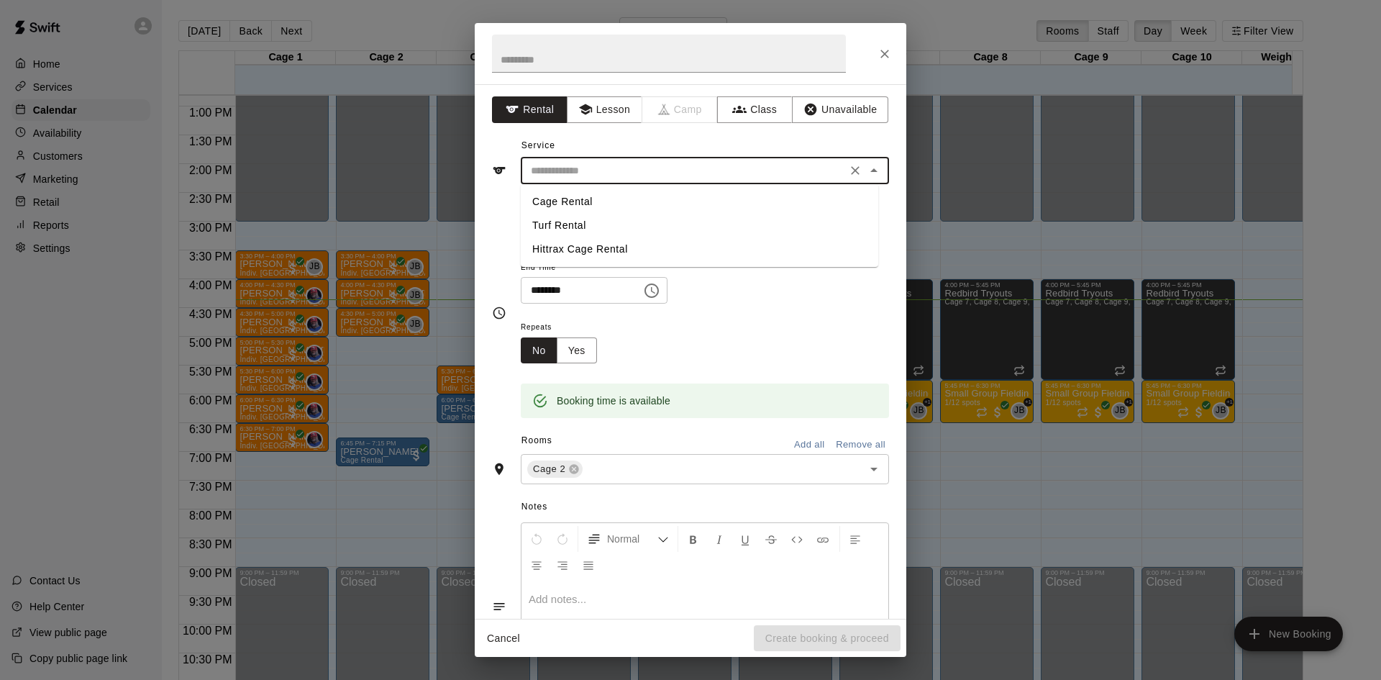
click at [735, 207] on li "Cage Rental" at bounding box center [699, 202] width 357 height 24
type input "**********"
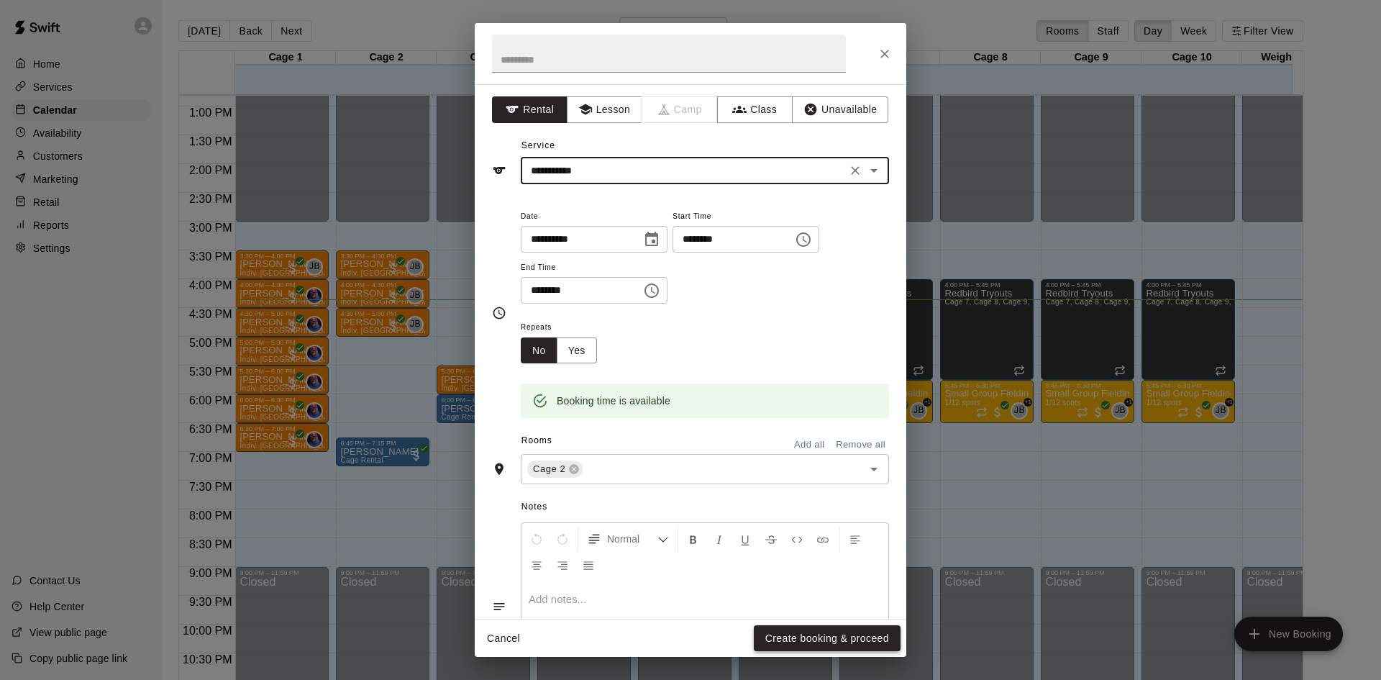
click at [843, 646] on button "Create booking & proceed" at bounding box center [827, 638] width 147 height 27
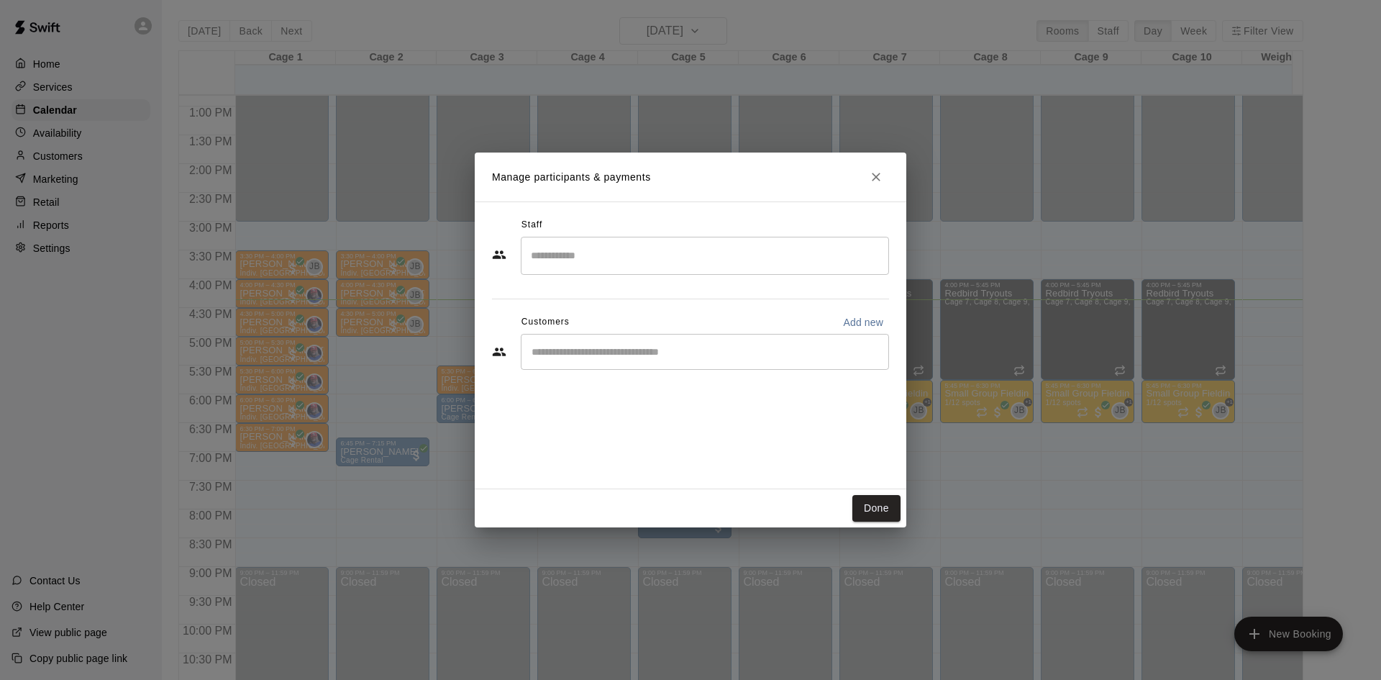
click at [601, 357] on input "Start typing to search customers..." at bounding box center [704, 351] width 355 height 14
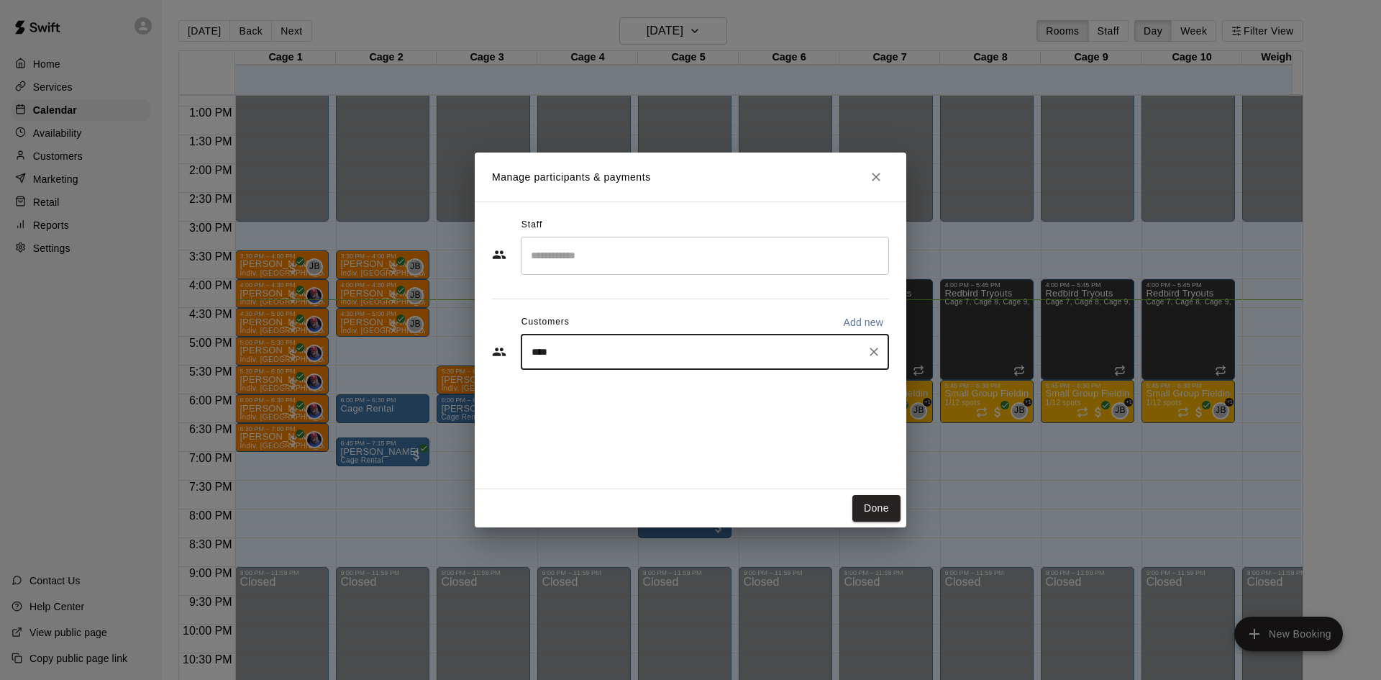
type input "*****"
click at [778, 403] on div "[PERSON_NAME] Full Registration Incentive 2026 Fall Full Registration Incentive…" at bounding box center [750, 393] width 379 height 31
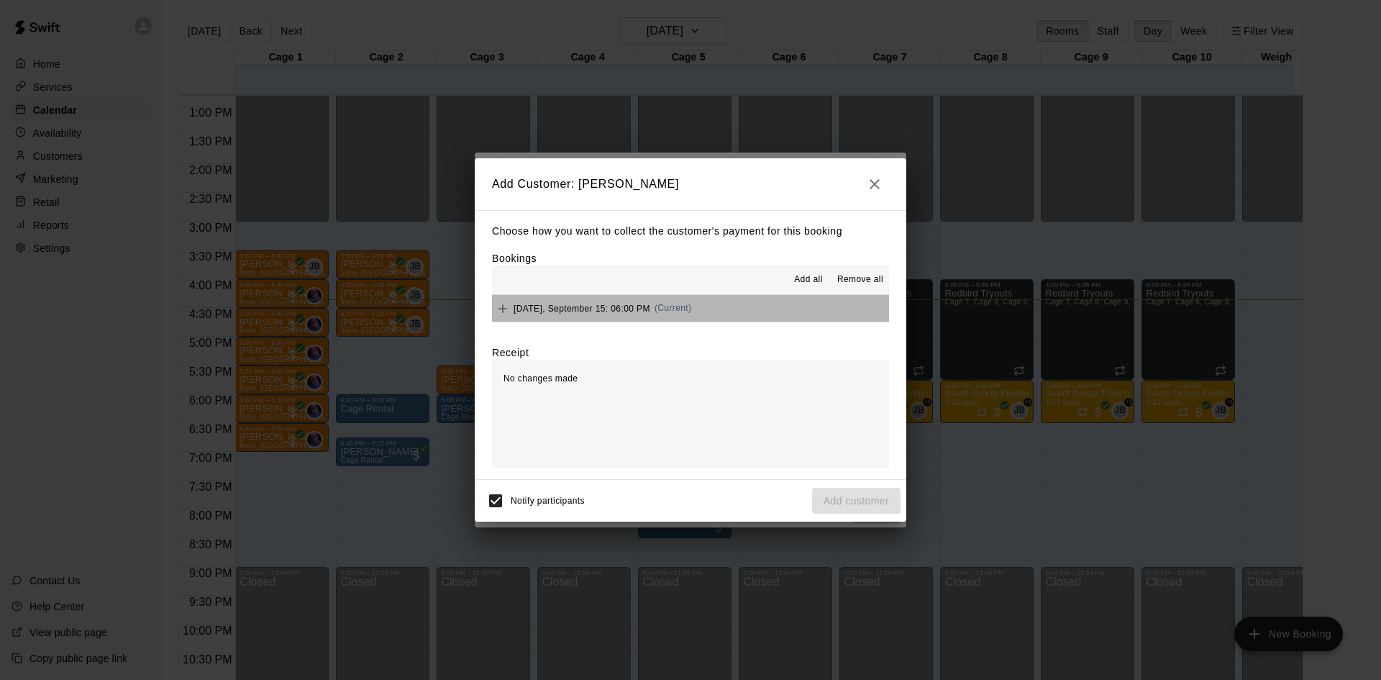
click at [769, 307] on button "[DATE], September 15: 06:00 PM (Current)" at bounding box center [690, 308] width 397 height 27
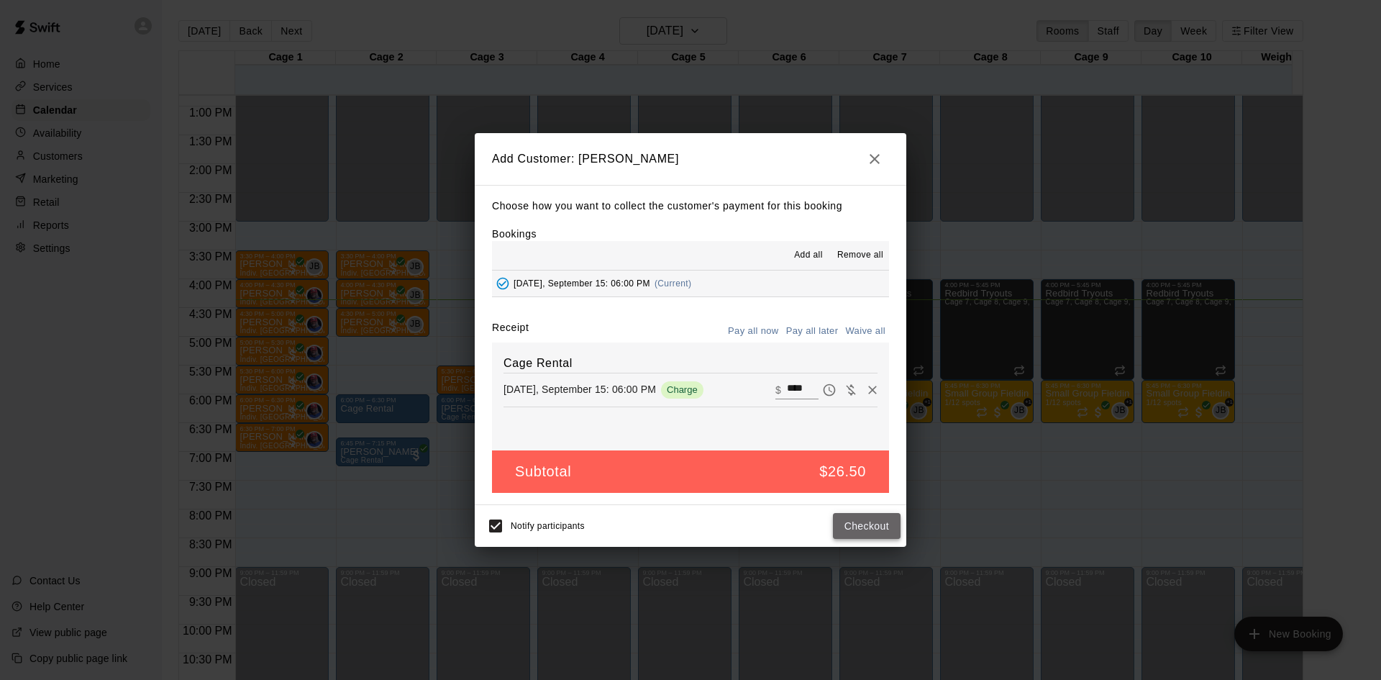
click at [885, 526] on button "Checkout" at bounding box center [867, 526] width 68 height 27
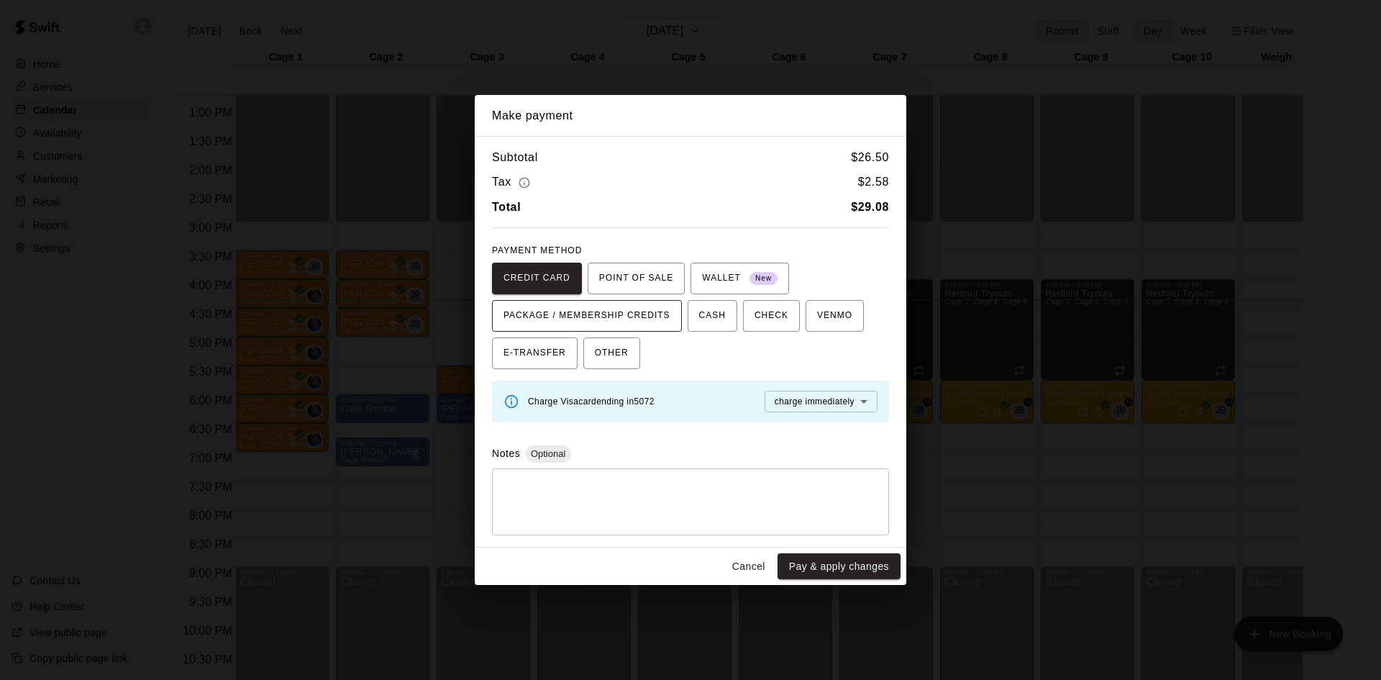
click at [630, 310] on span "PACKAGE / MEMBERSHIP CREDITS" at bounding box center [586, 315] width 167 height 23
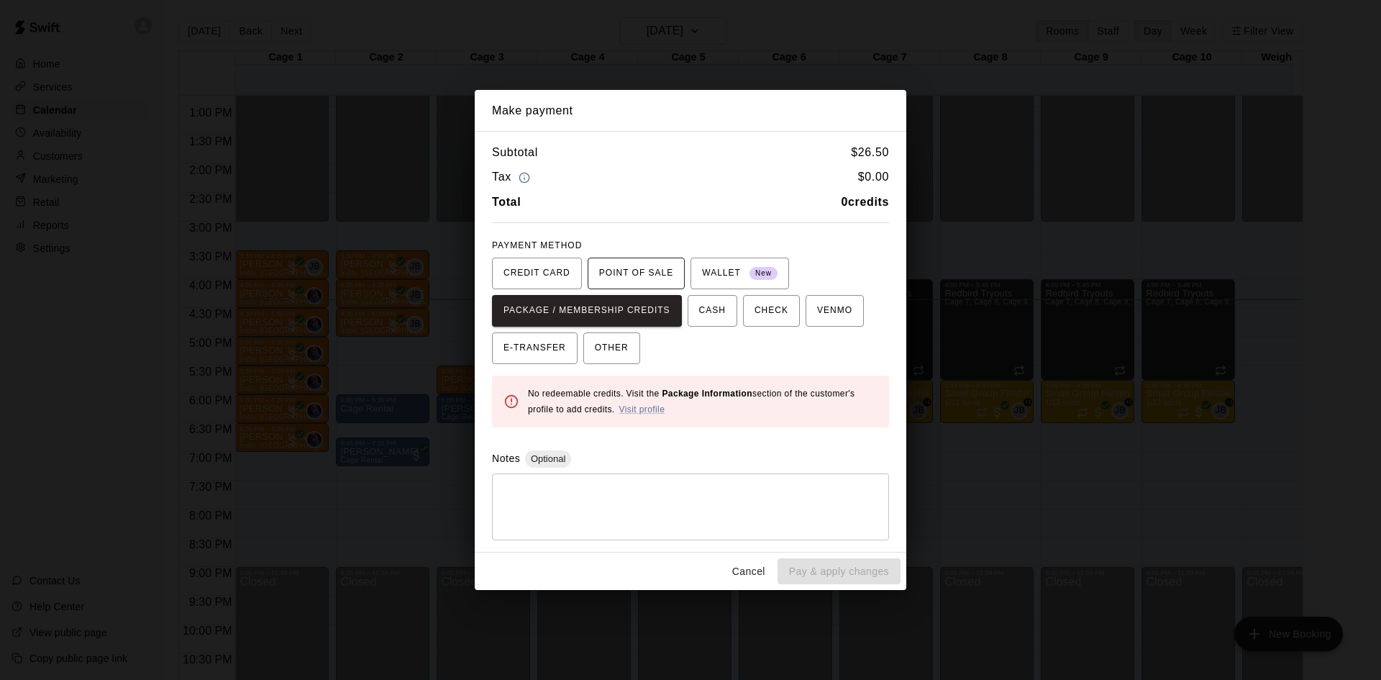
click at [664, 278] on span "POINT OF SALE" at bounding box center [636, 273] width 74 height 23
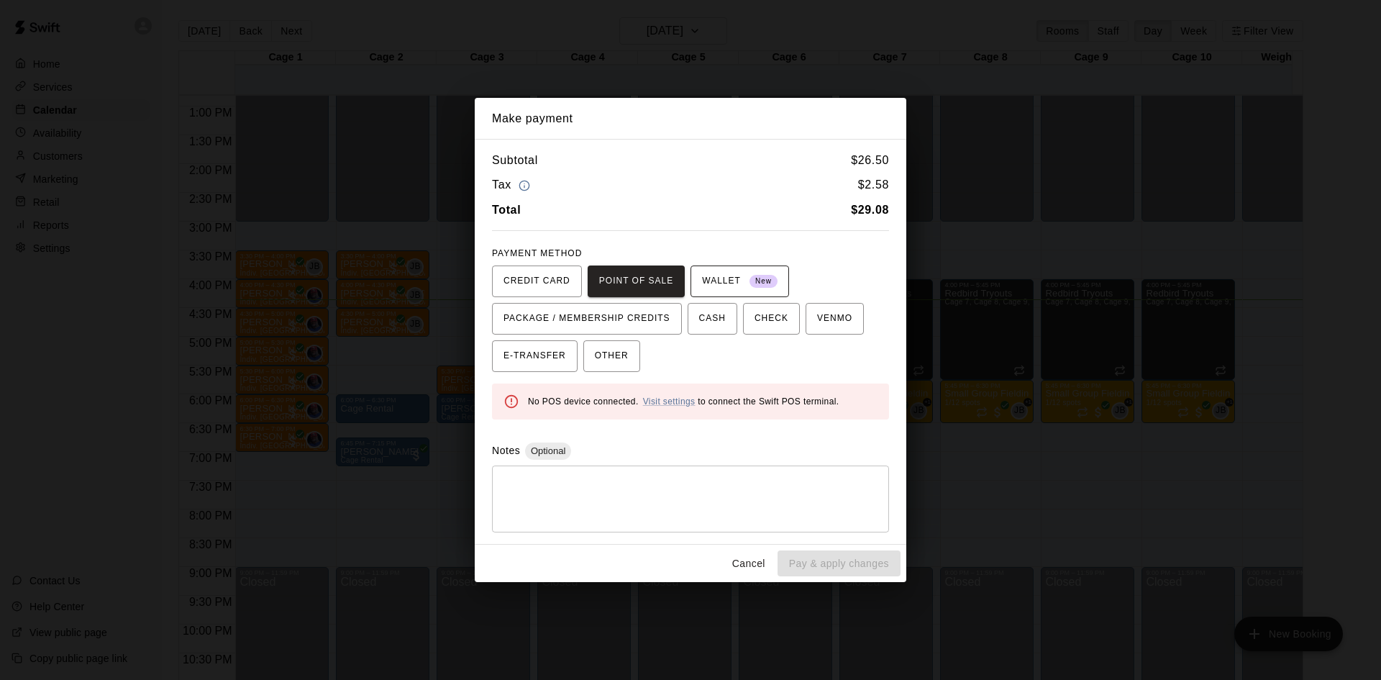
click at [754, 273] on span "New" at bounding box center [763, 281] width 28 height 19
click at [721, 311] on span "CASH" at bounding box center [712, 318] width 27 height 23
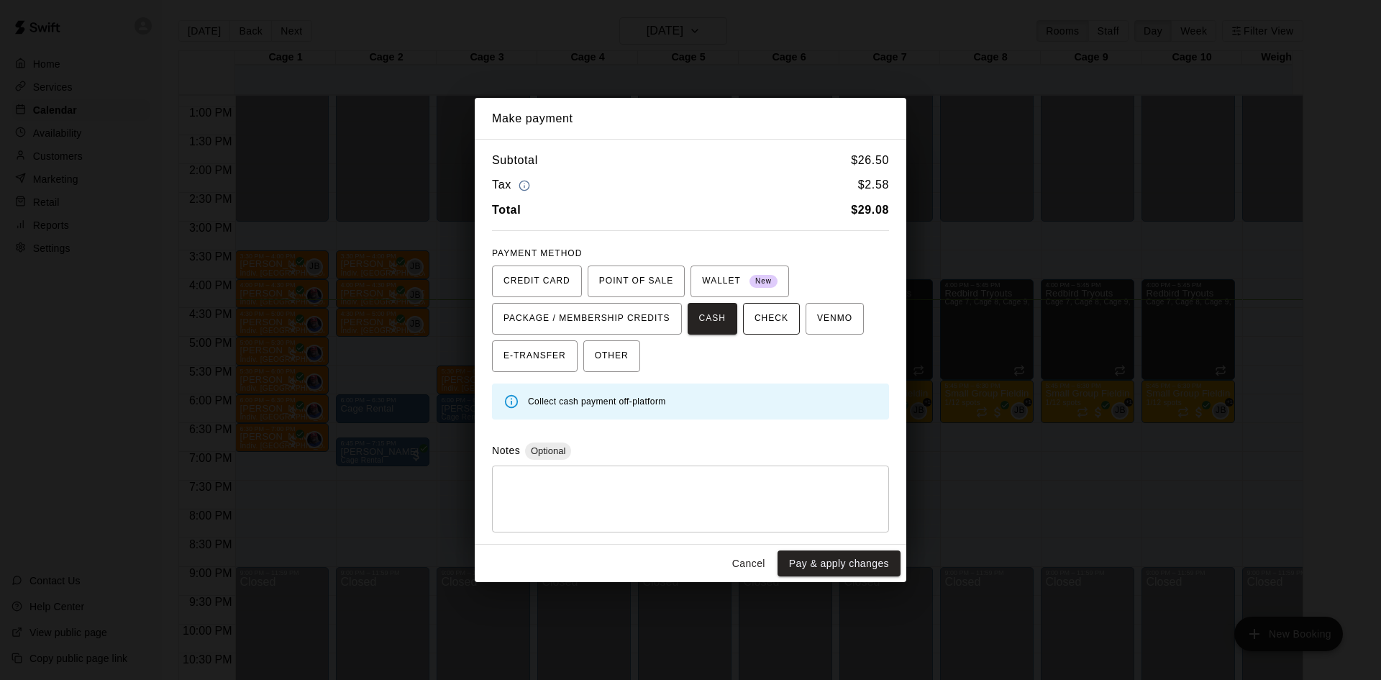
click at [777, 319] on span "CHECK" at bounding box center [771, 318] width 34 height 23
click at [609, 363] on span "OTHER" at bounding box center [612, 355] width 34 height 23
click at [849, 565] on button "Pay & apply changes" at bounding box center [838, 563] width 123 height 27
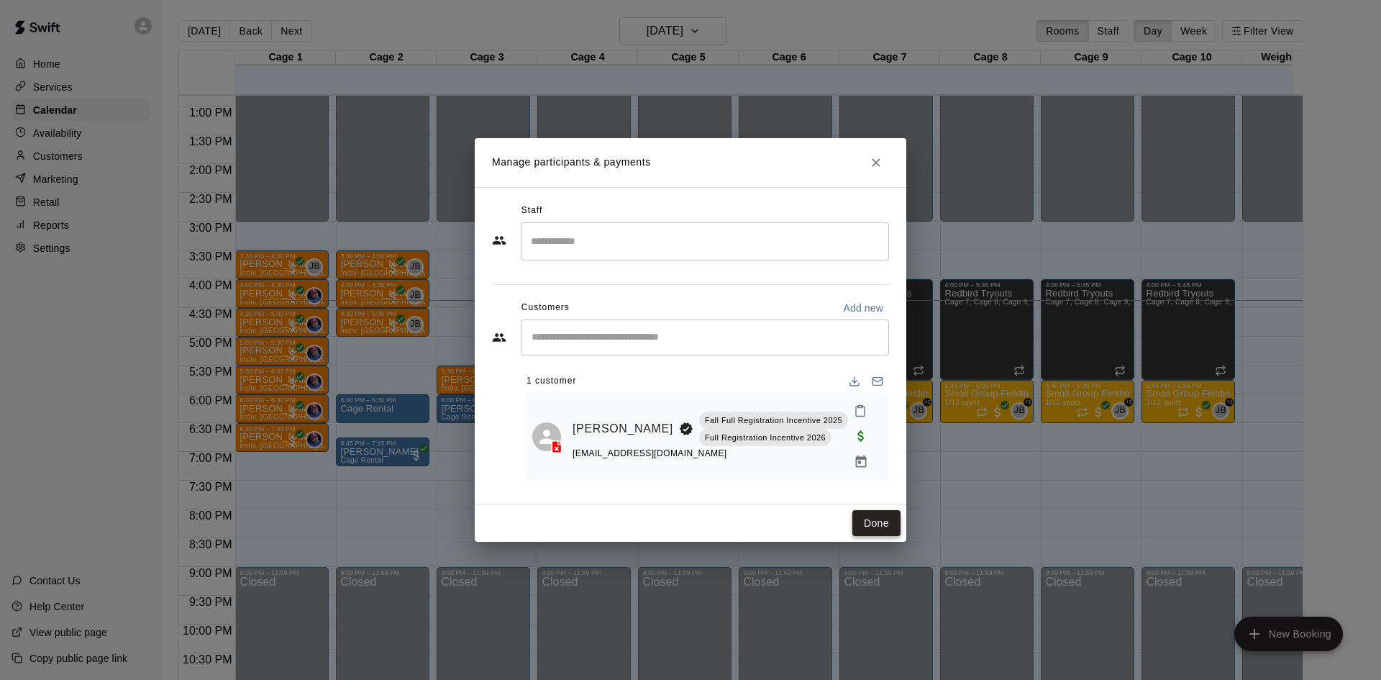
click at [874, 515] on button "Done" at bounding box center [876, 523] width 48 height 27
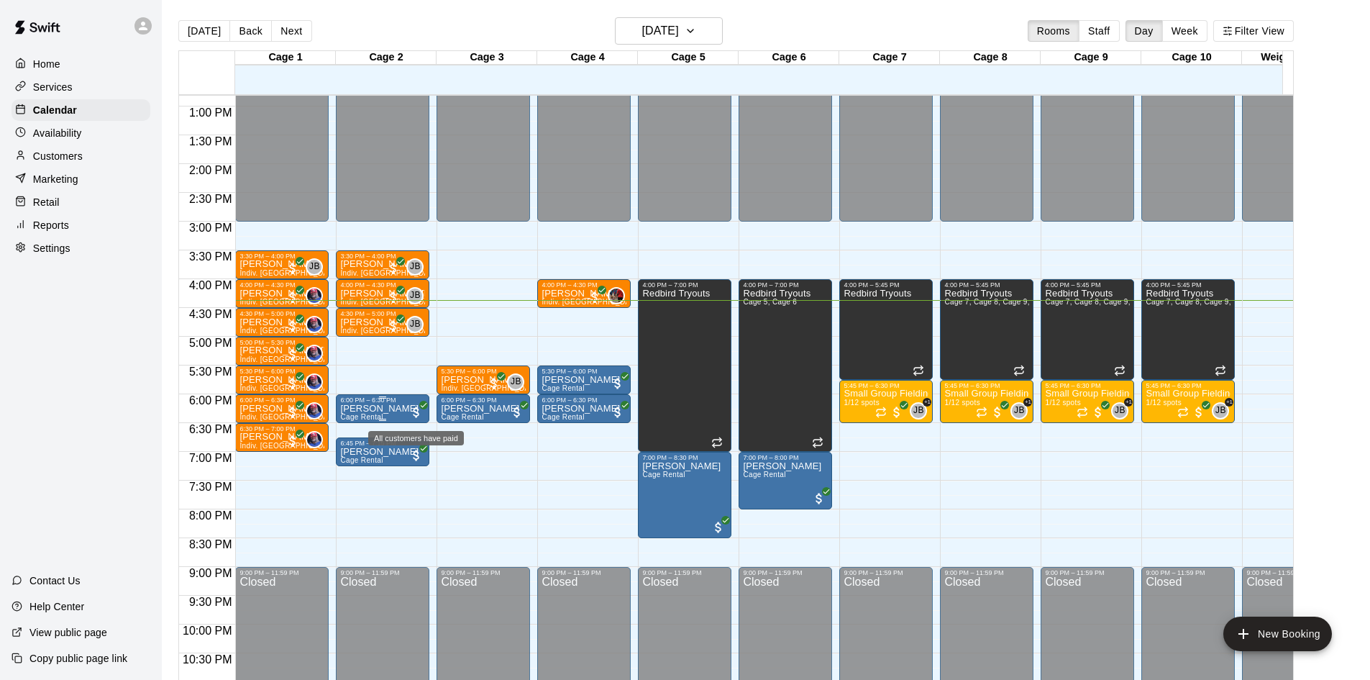
click at [416, 413] on span "All customers have paid" at bounding box center [416, 412] width 14 height 14
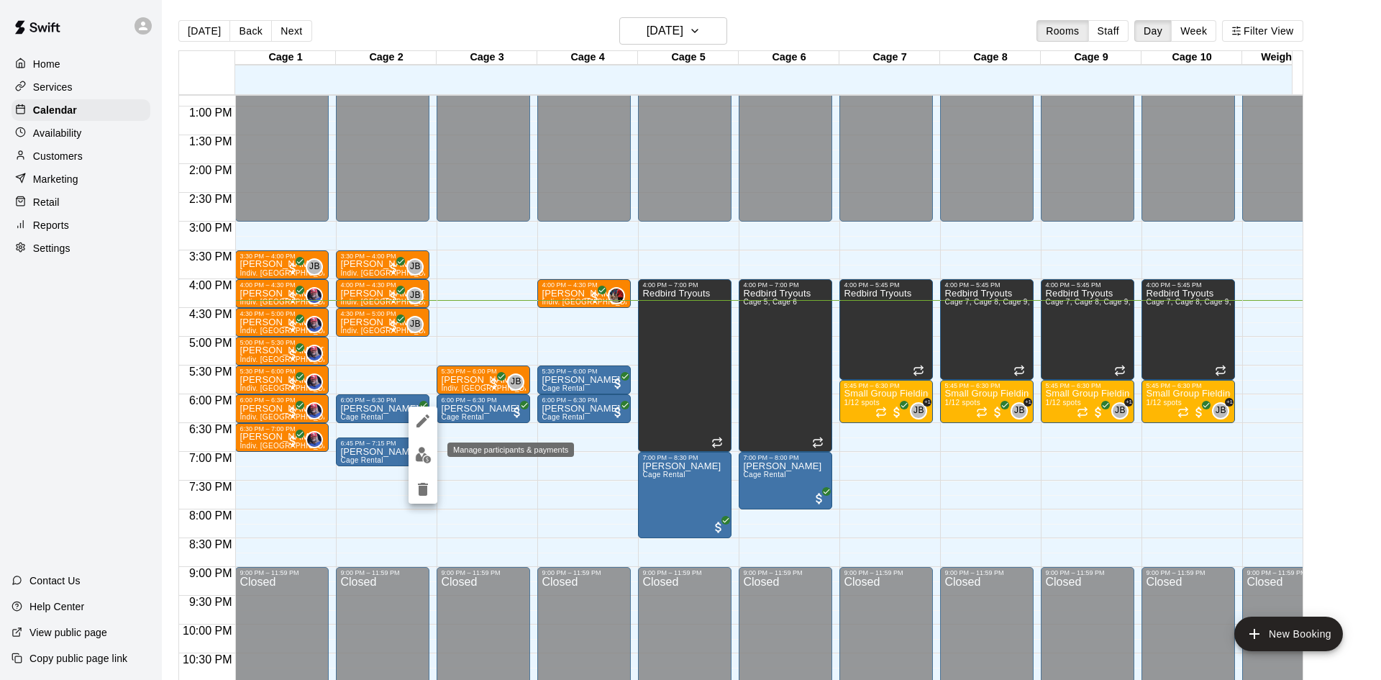
click at [421, 445] on button "edit" at bounding box center [422, 455] width 29 height 28
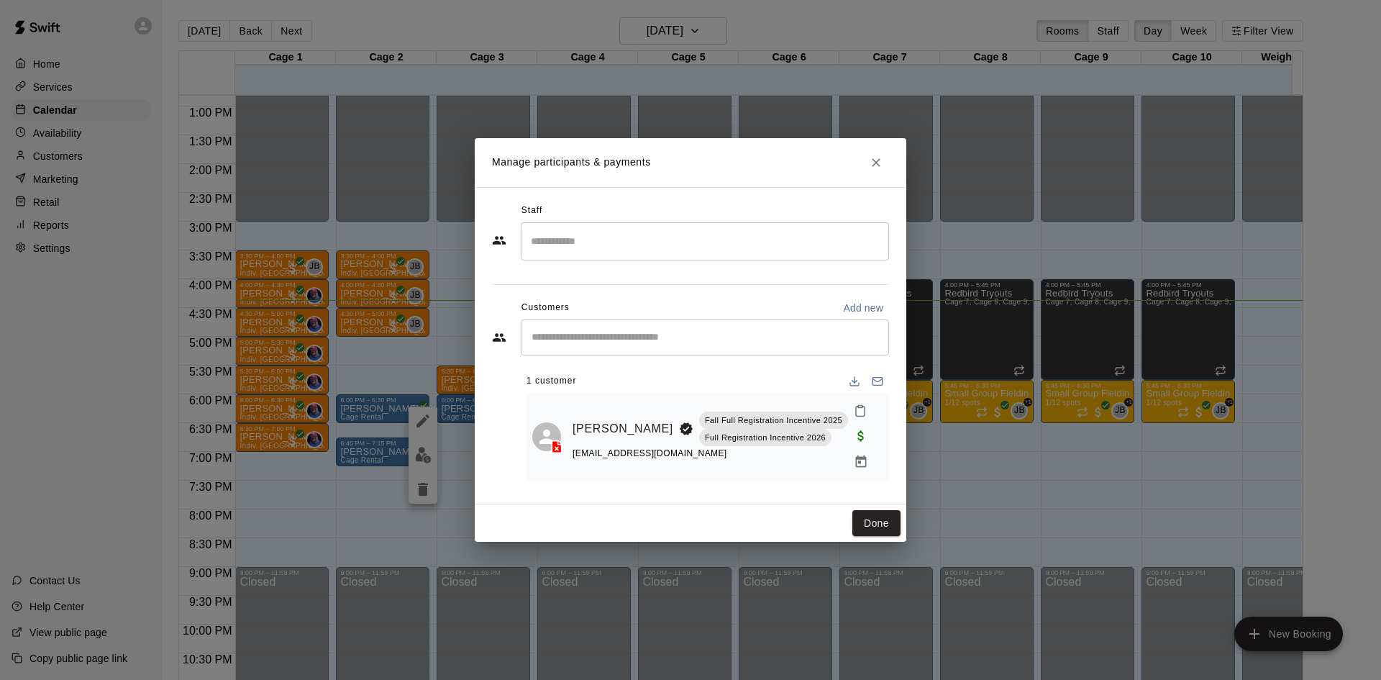
drag, startPoint x: 877, startPoint y: 174, endPoint x: 844, endPoint y: 205, distance: 45.3
click at [877, 170] on icon "Close" at bounding box center [876, 162] width 14 height 14
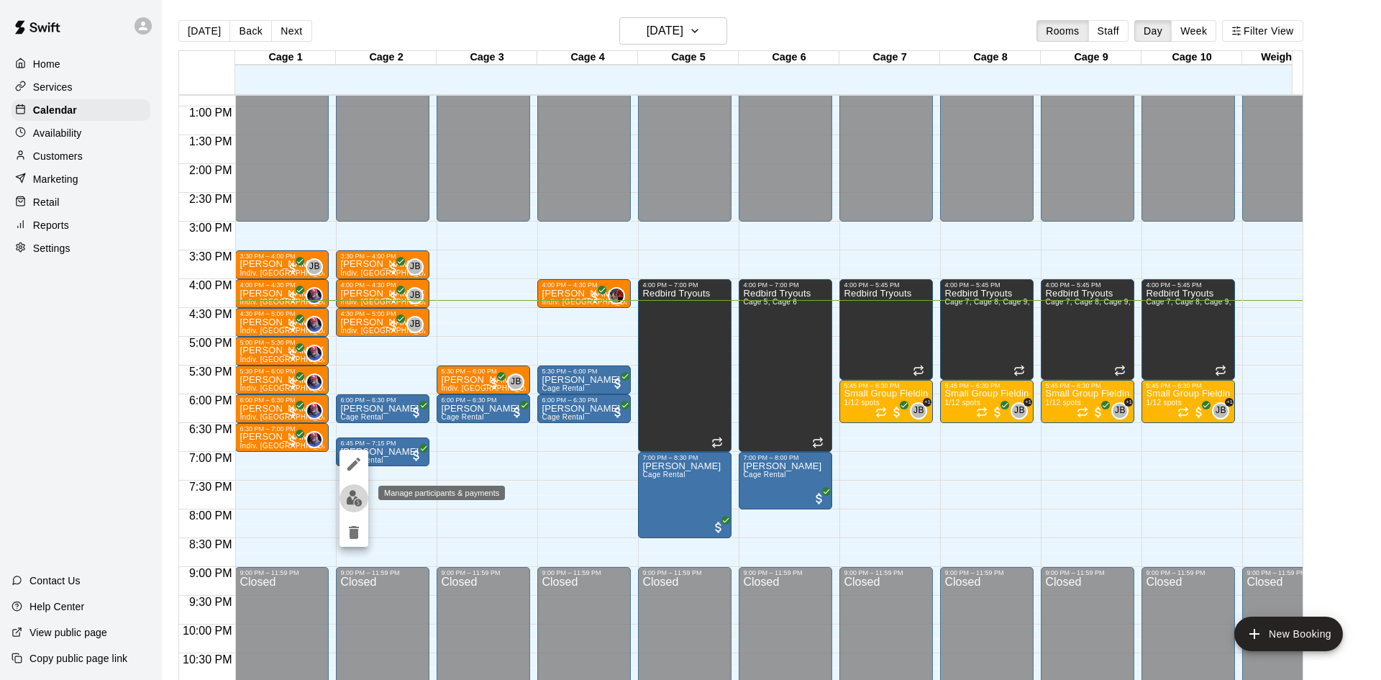
click at [359, 497] on img "edit" at bounding box center [354, 498] width 17 height 17
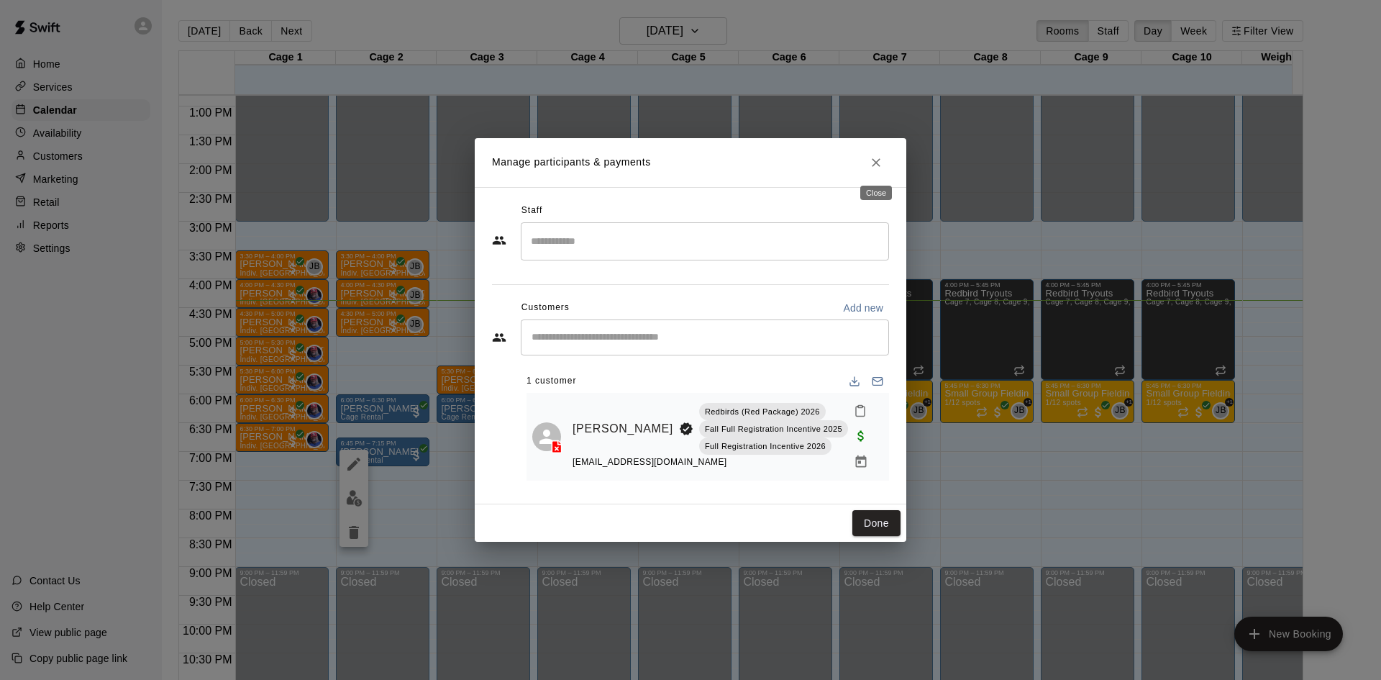
click at [881, 165] on icon "Close" at bounding box center [876, 162] width 14 height 14
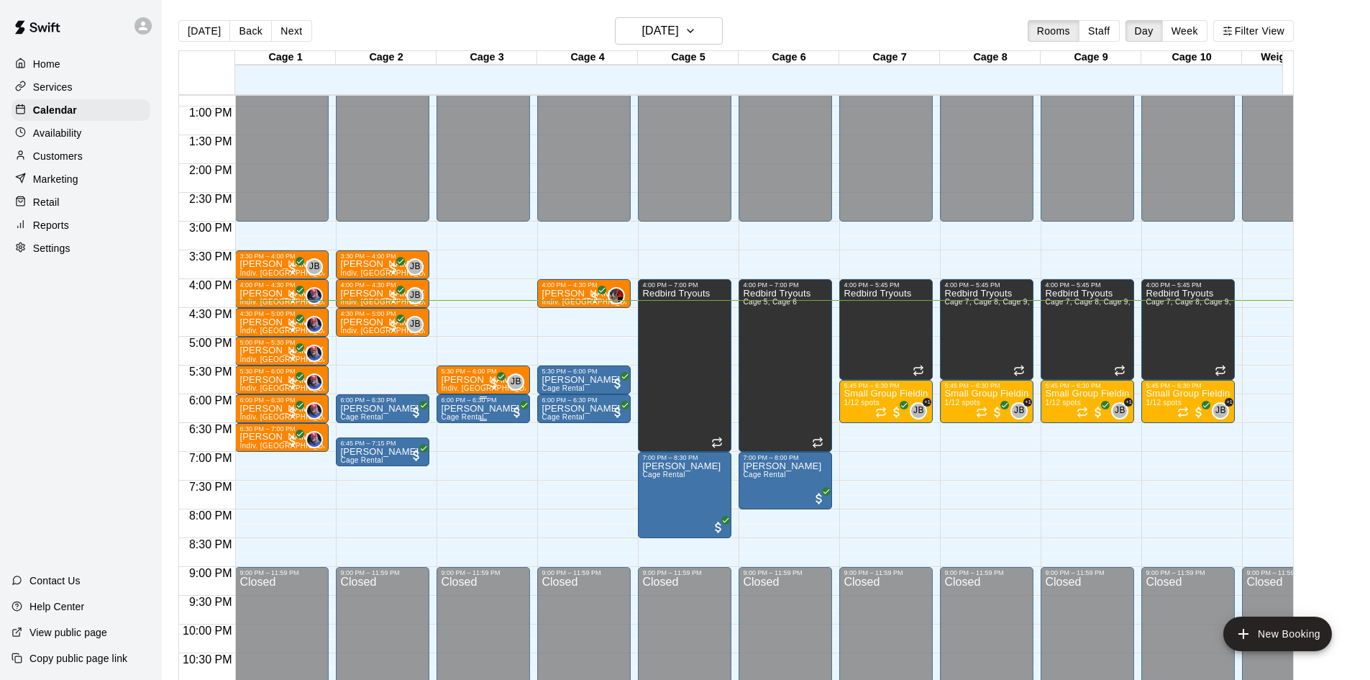
click at [503, 408] on p "[PERSON_NAME]" at bounding box center [480, 408] width 78 height 0
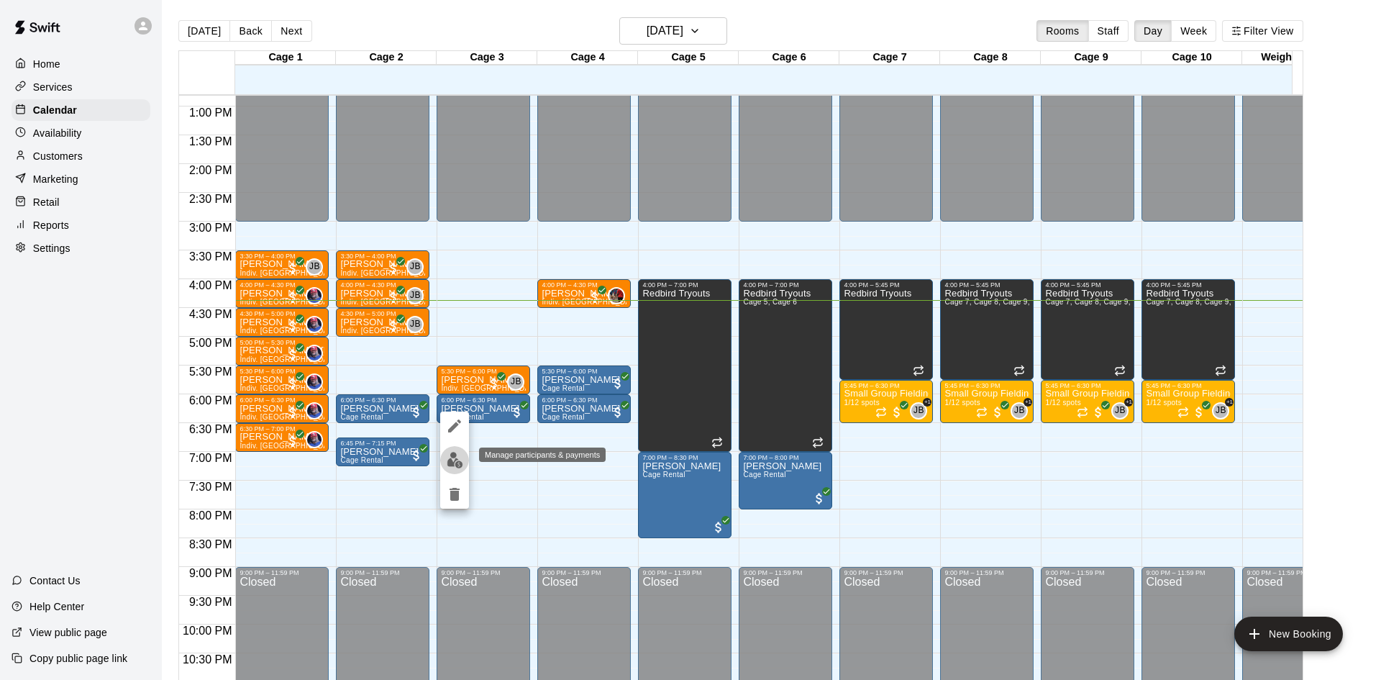
click at [455, 457] on img "edit" at bounding box center [455, 460] width 17 height 17
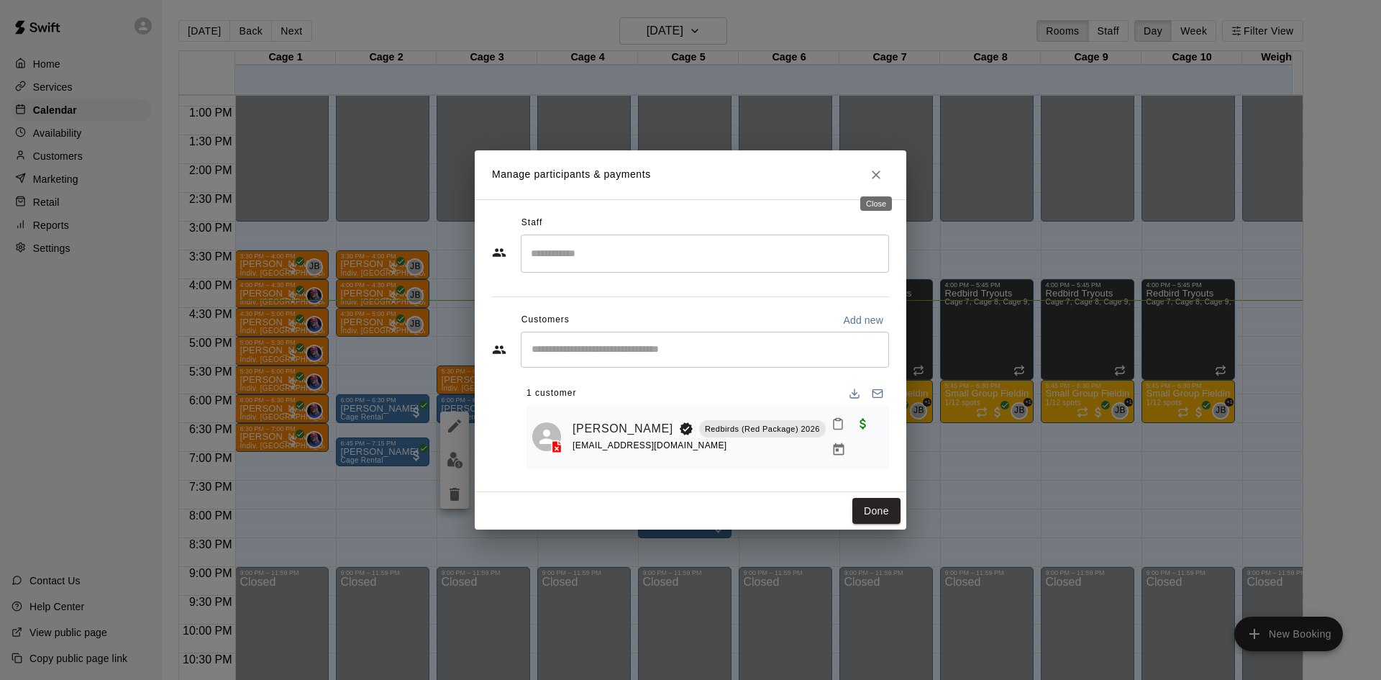
click at [879, 182] on button "Close" at bounding box center [876, 175] width 26 height 26
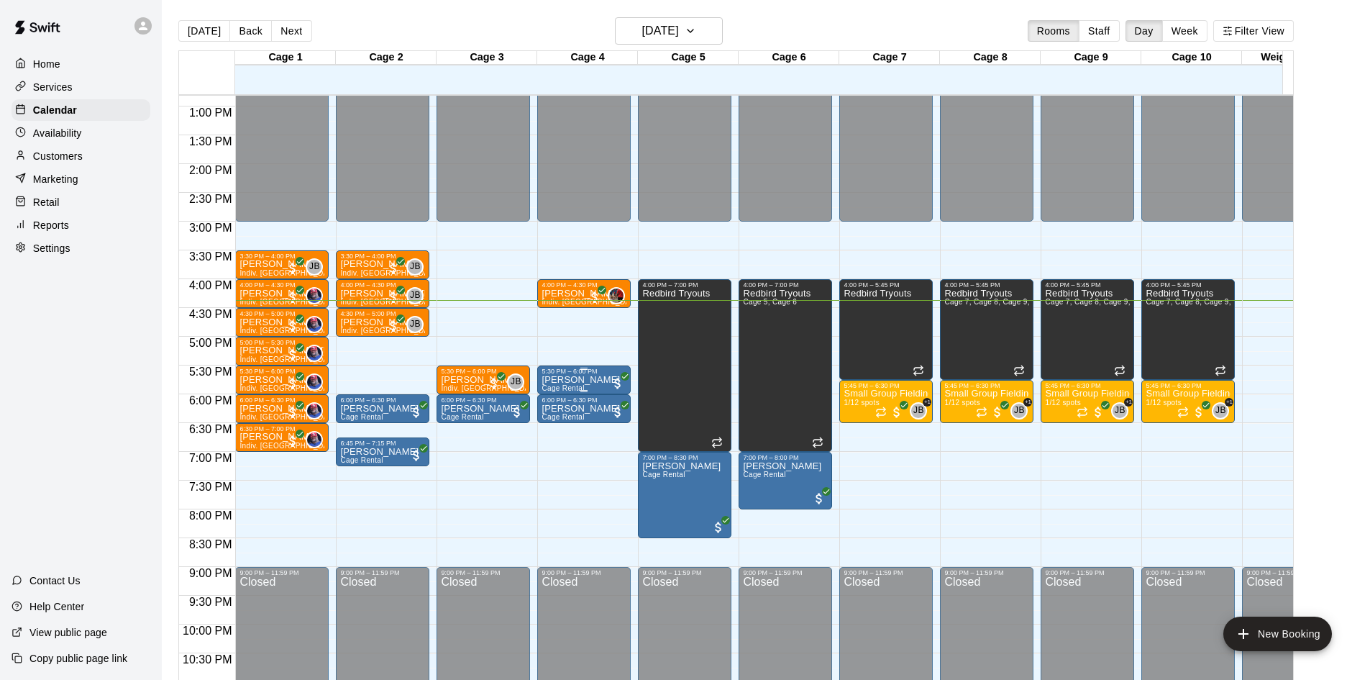
click at [578, 380] on p "[PERSON_NAME]" at bounding box center [580, 380] width 78 height 0
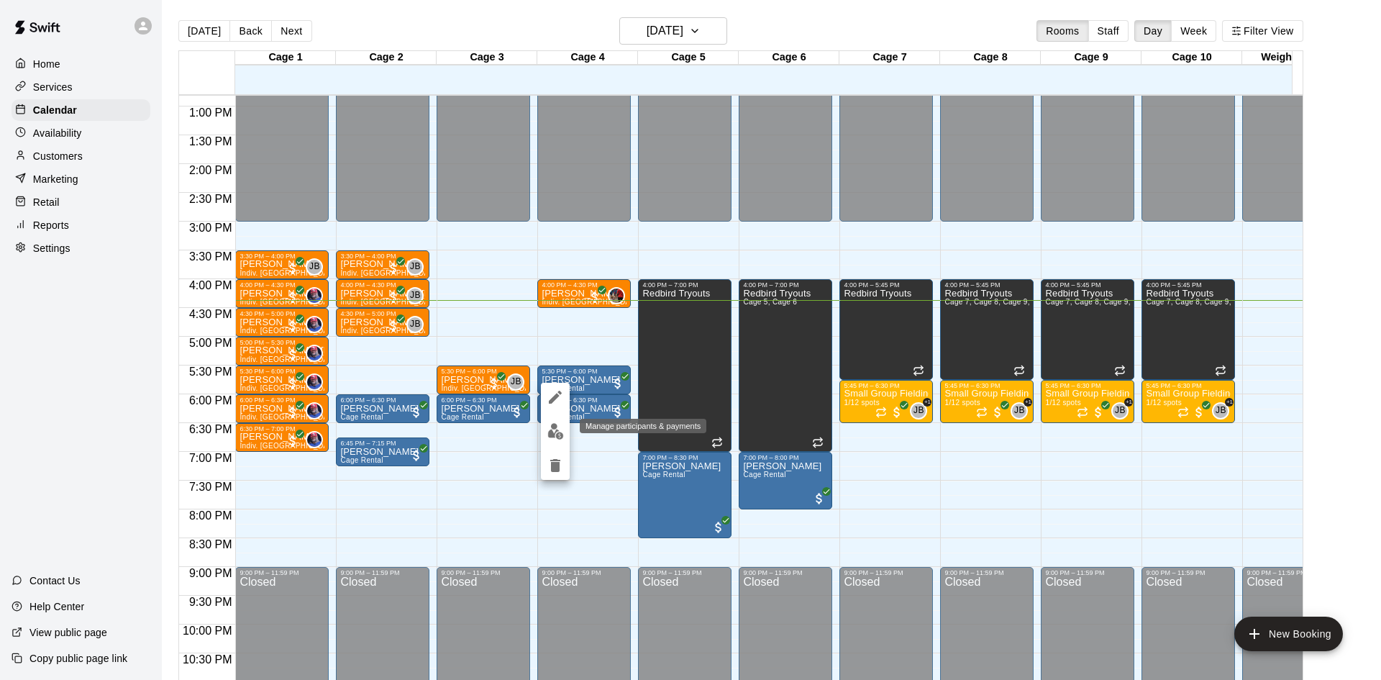
click at [547, 421] on button "edit" at bounding box center [555, 431] width 29 height 28
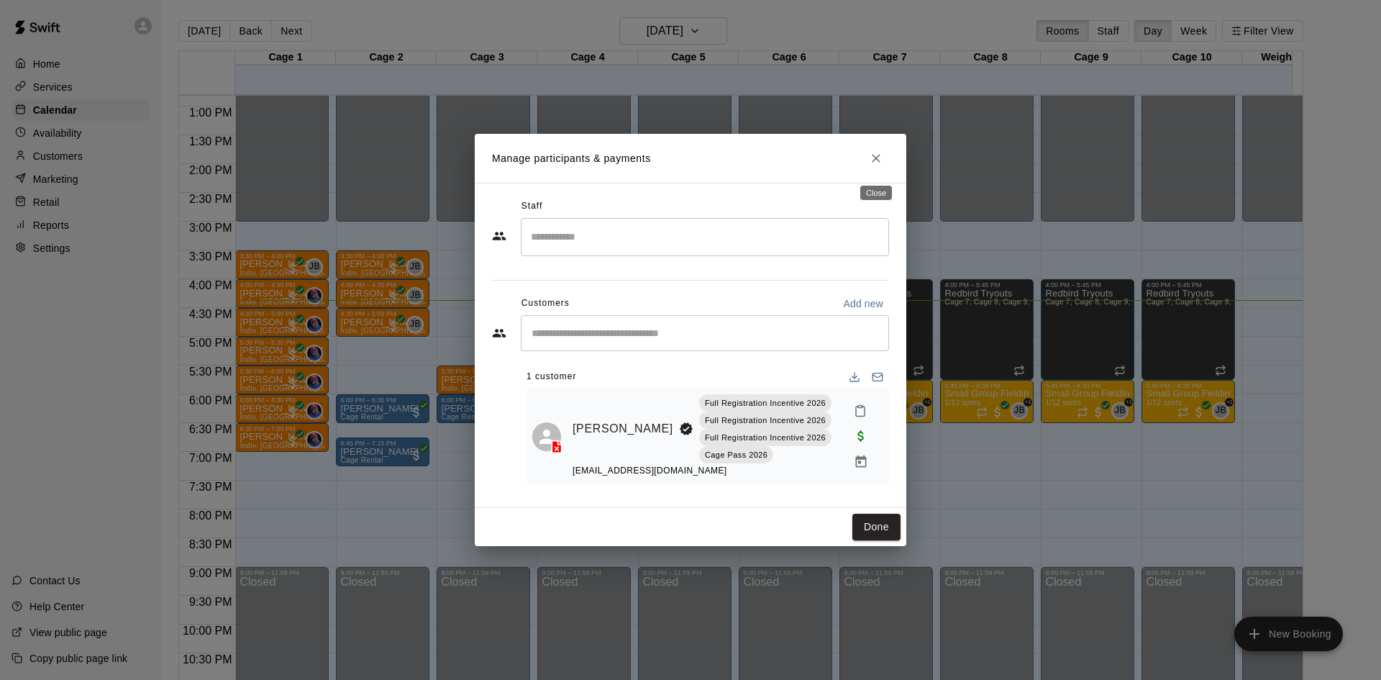
click at [875, 162] on icon "Close" at bounding box center [876, 158] width 9 height 9
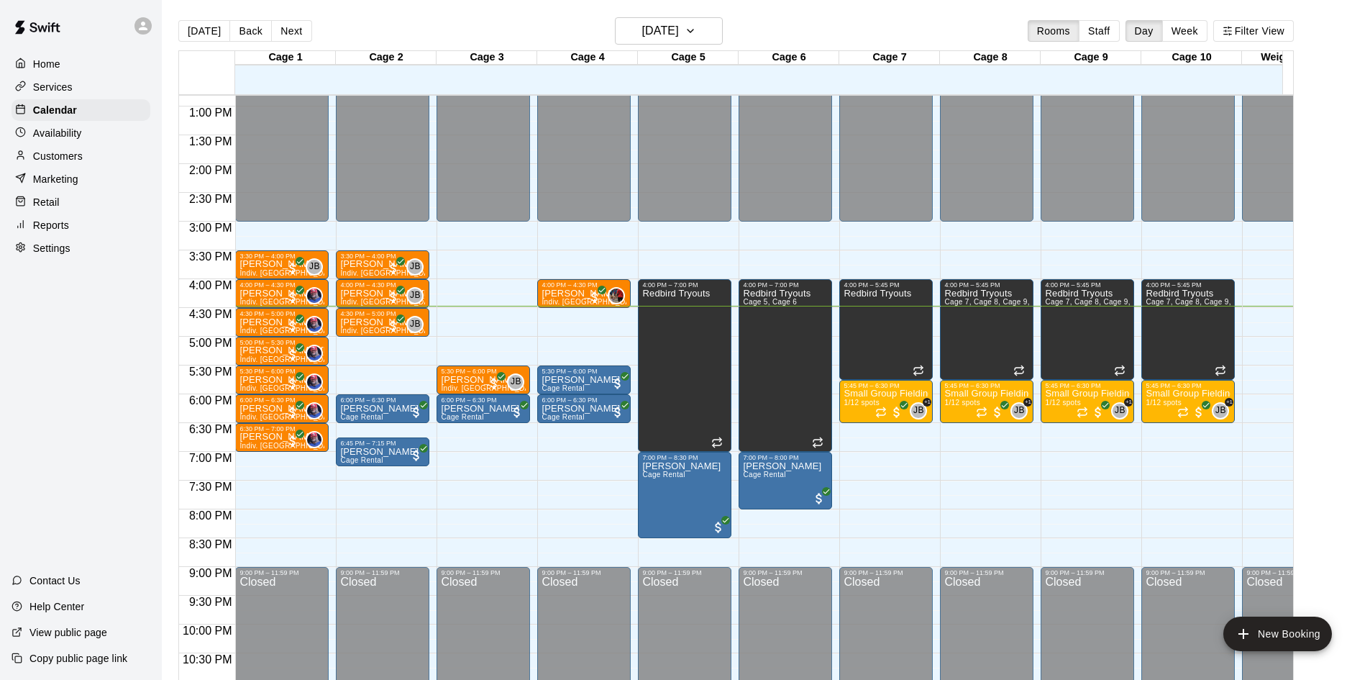
click at [1315, 191] on main "[DATE] Back [DATE][DATE] Rooms Staff Day Week Filter View Cage 1 15 Mon Cage 2 …" at bounding box center [766, 357] width 1197 height 680
